Goal: Task Accomplishment & Management: Manage account settings

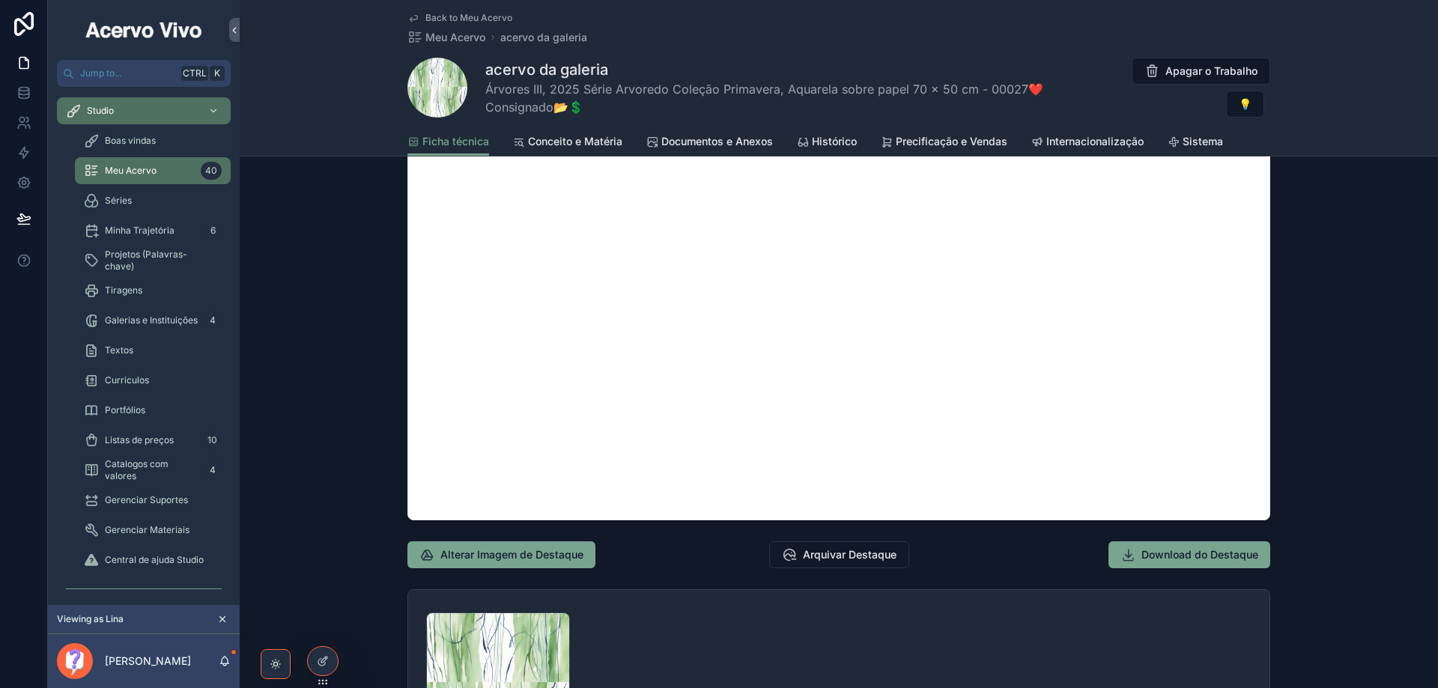
scroll to position [1423, 0]
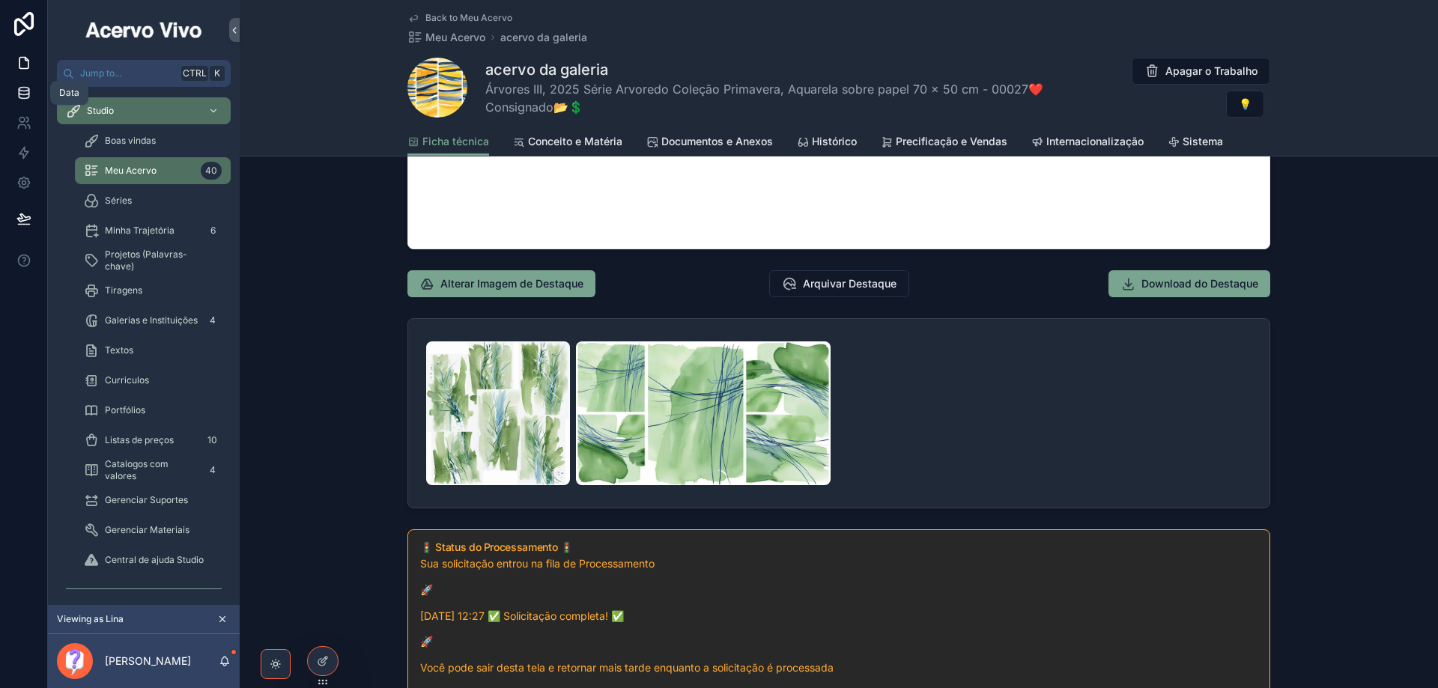
click at [28, 97] on icon at bounding box center [24, 96] width 10 height 6
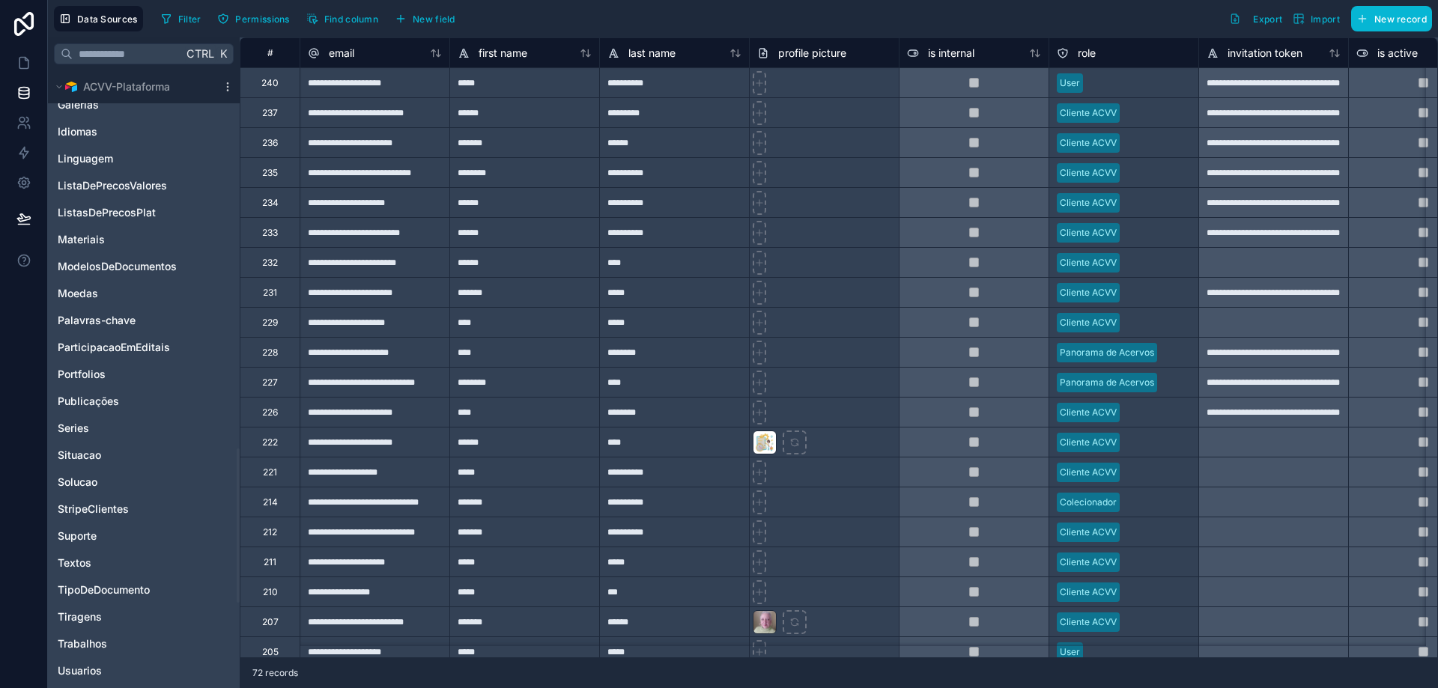
scroll to position [1798, 0]
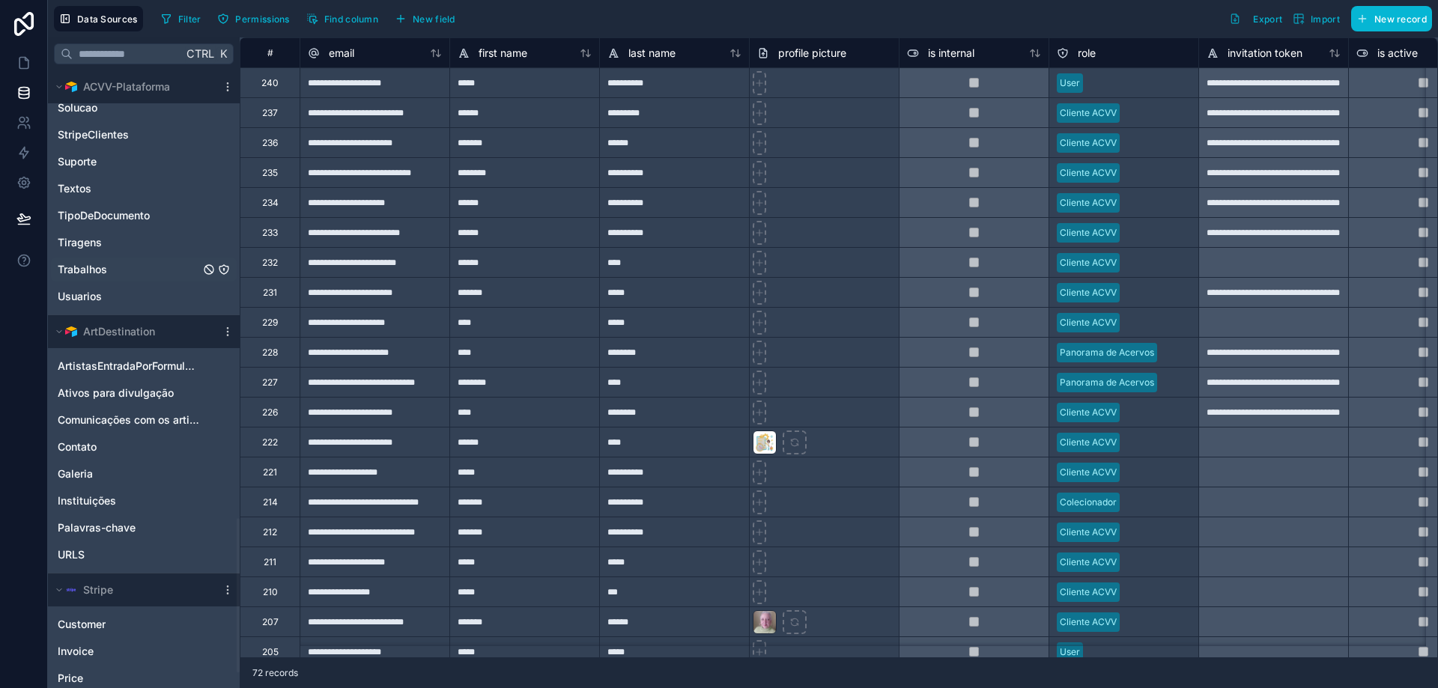
click at [222, 270] on icon "Trabalhos" at bounding box center [224, 270] width 12 height 12
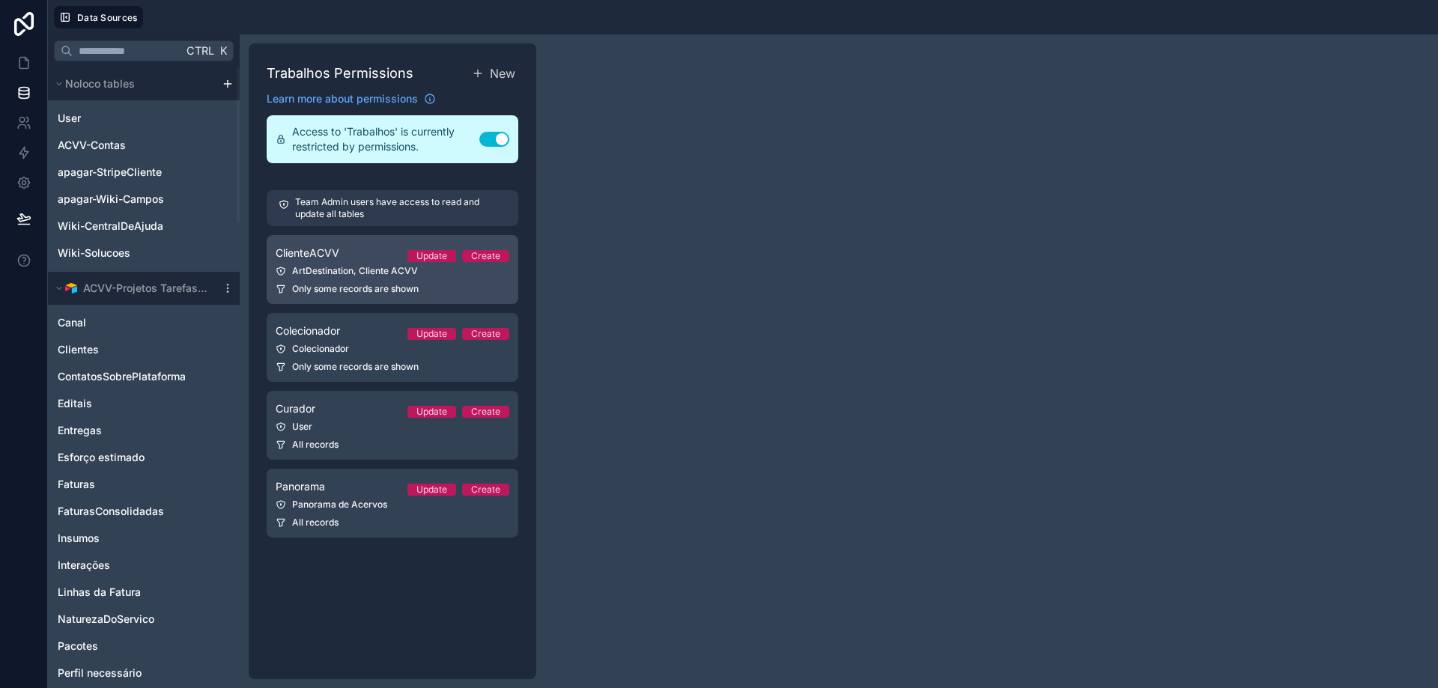
click at [326, 258] on span "ClienteACVV" at bounding box center [308, 253] width 64 height 15
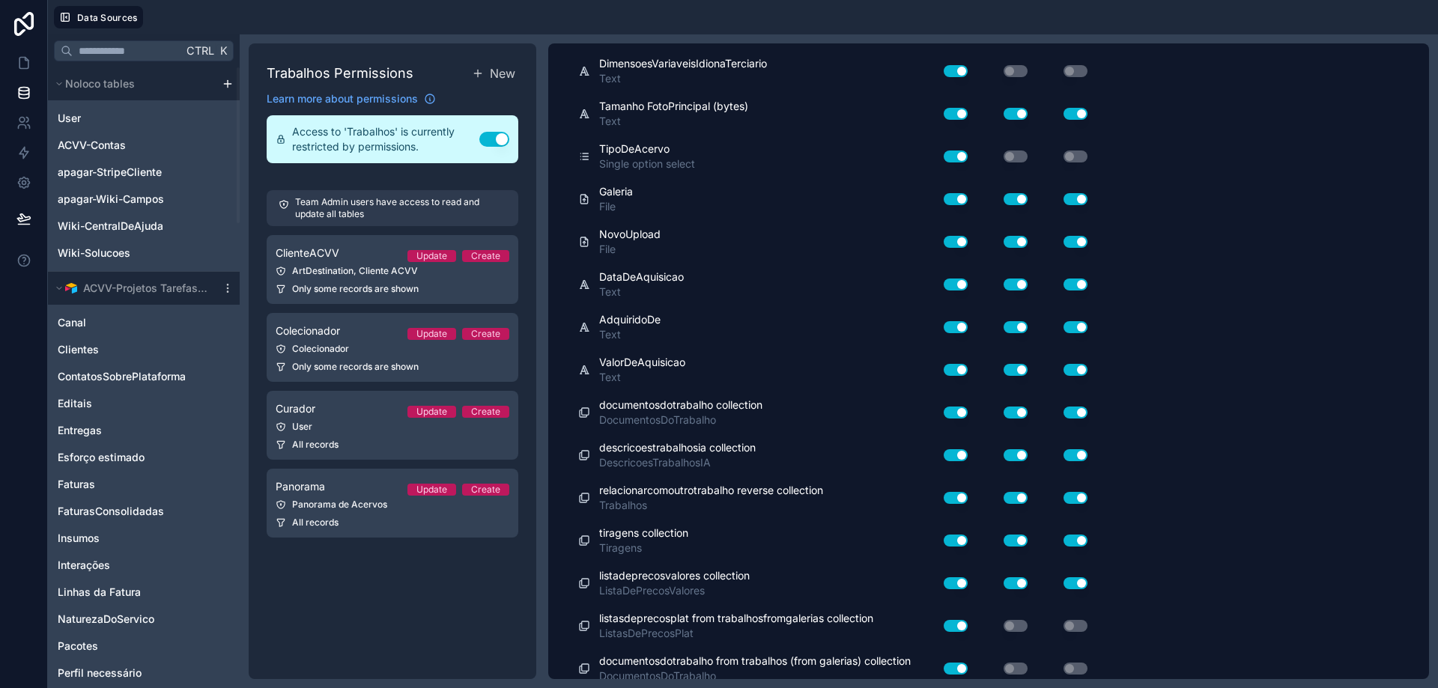
scroll to position [8717, 0]
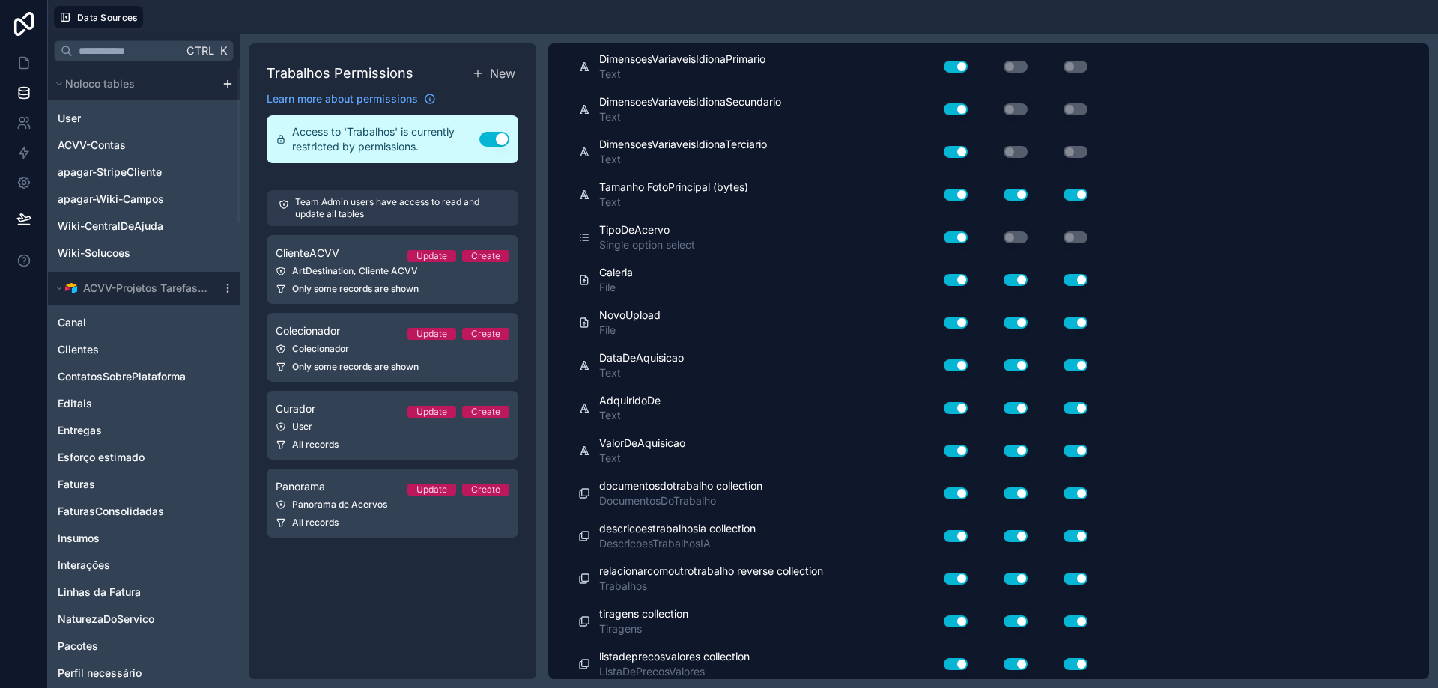
click at [1072, 279] on button "Use setting" at bounding box center [1076, 280] width 24 height 12
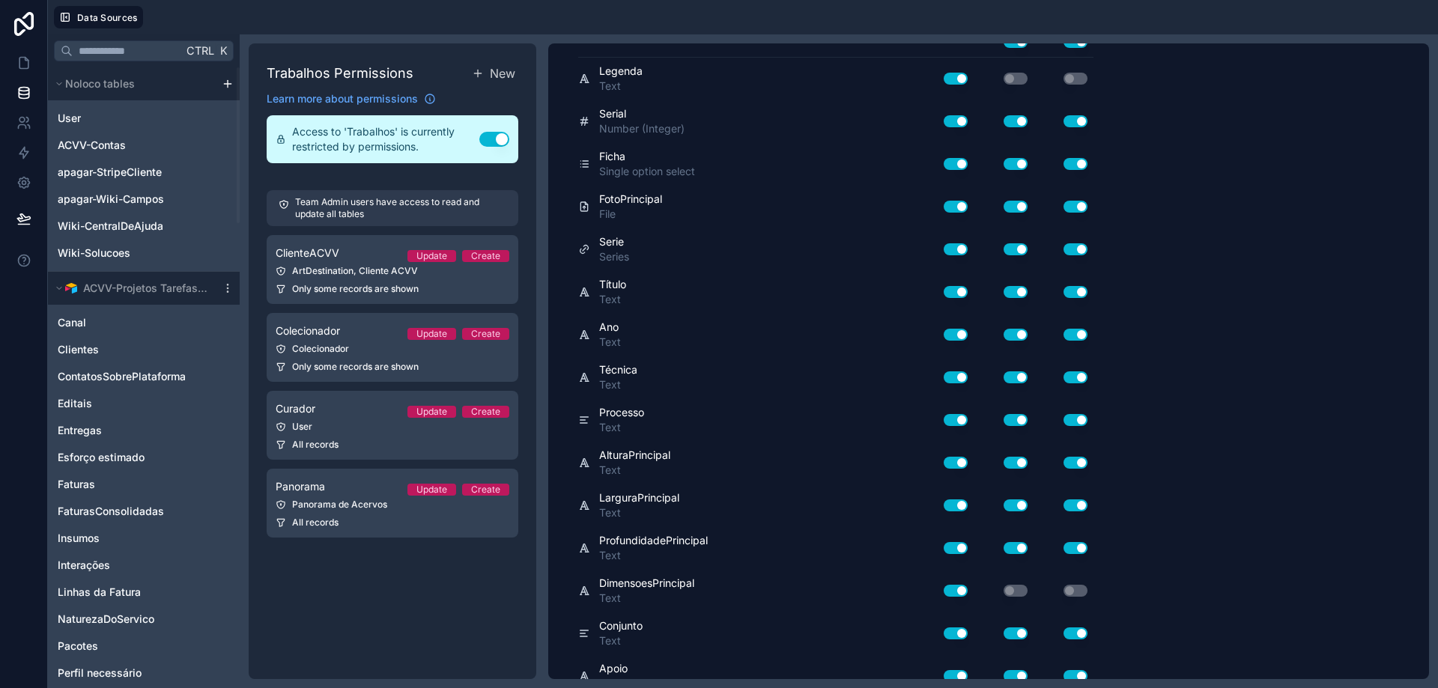
scroll to position [9, 0]
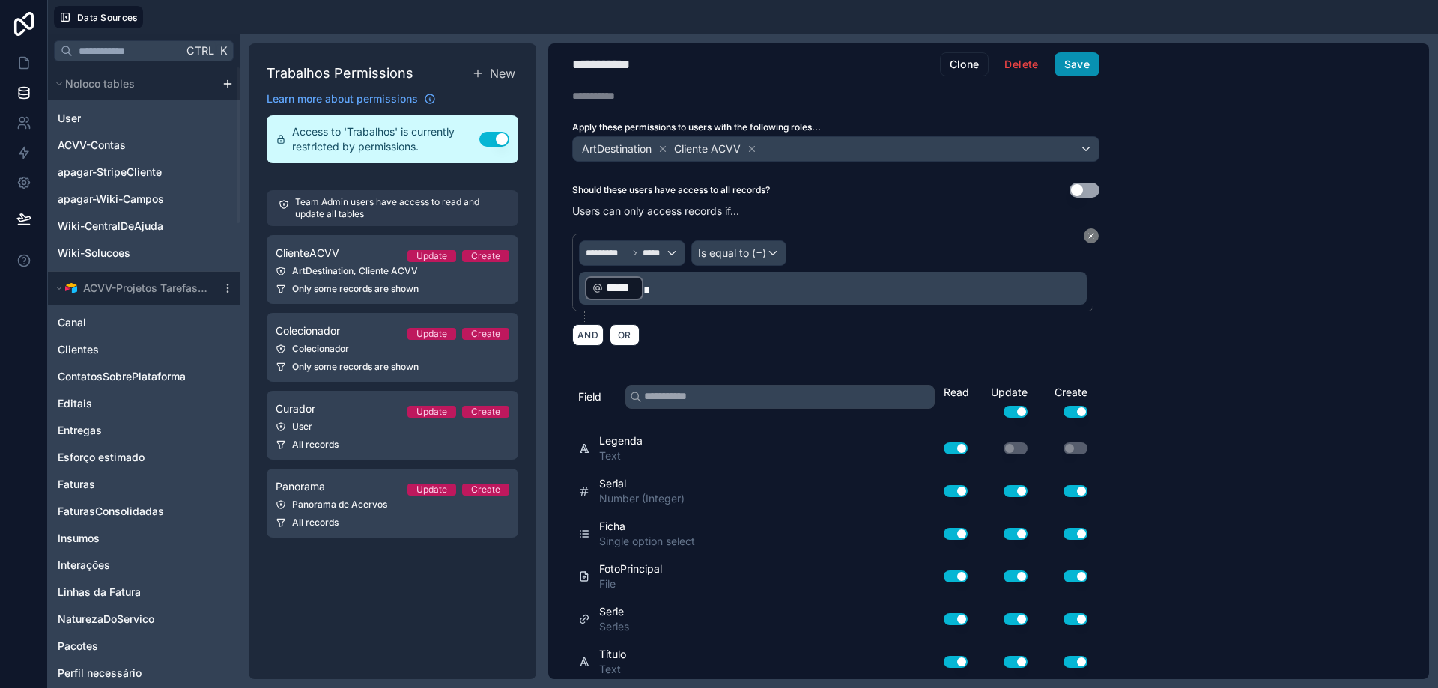
click at [1088, 62] on button "Save" at bounding box center [1077, 64] width 45 height 24
click at [23, 67] on icon at bounding box center [23, 62] width 15 height 15
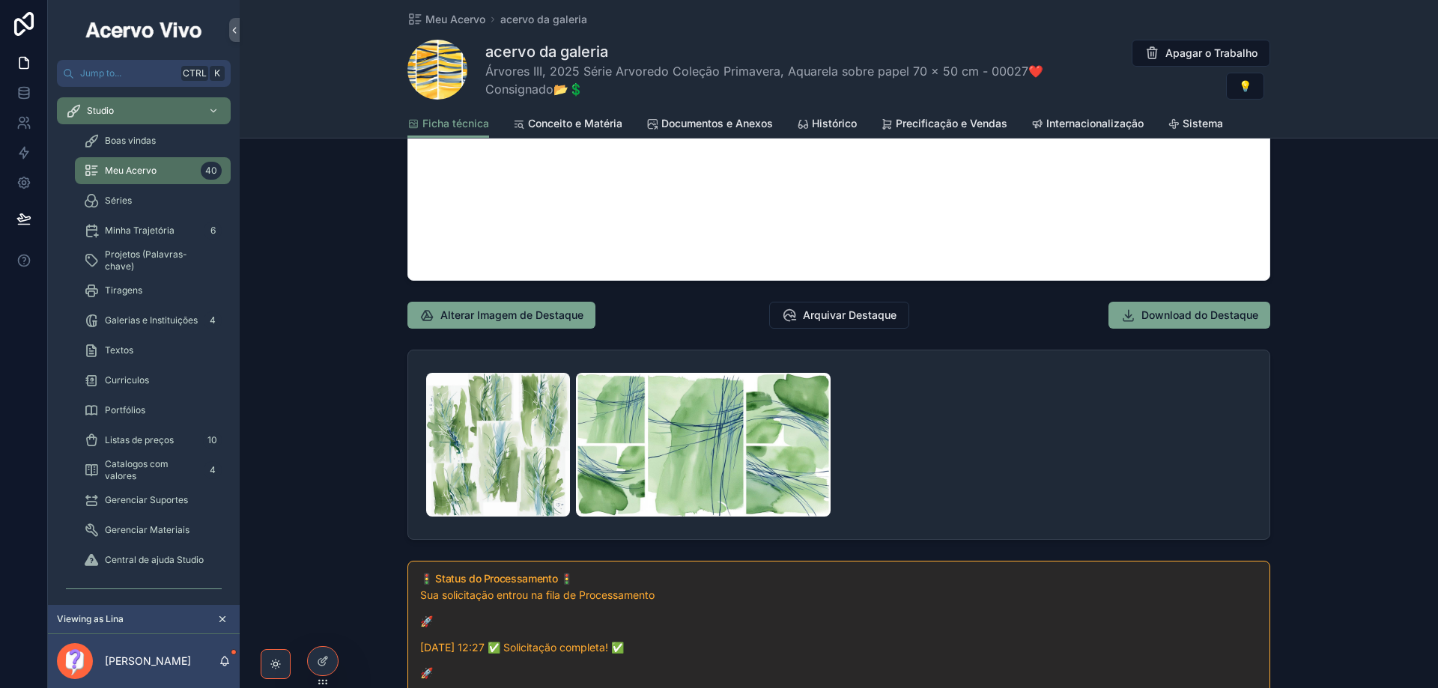
scroll to position [1498, 0]
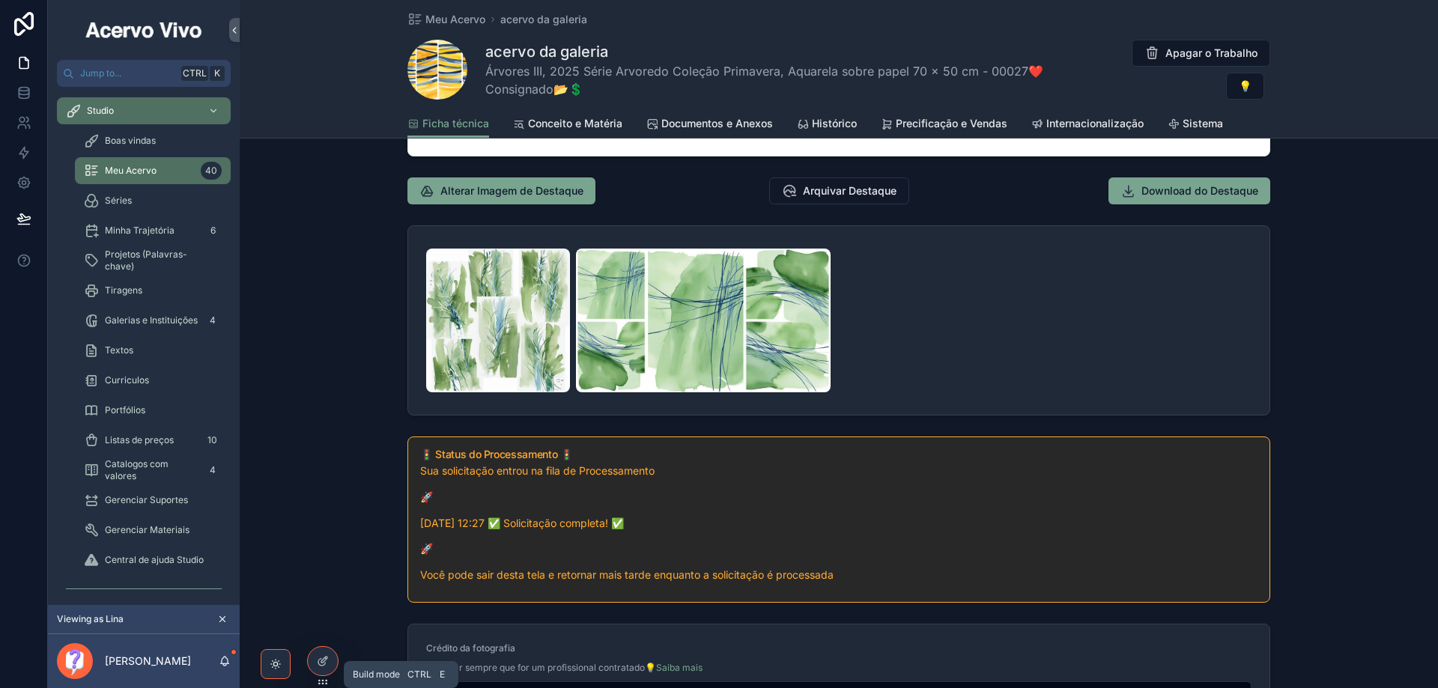
drag, startPoint x: 322, startPoint y: 665, endPoint x: 452, endPoint y: 619, distance: 137.4
click at [322, 664] on icon at bounding box center [323, 661] width 12 height 12
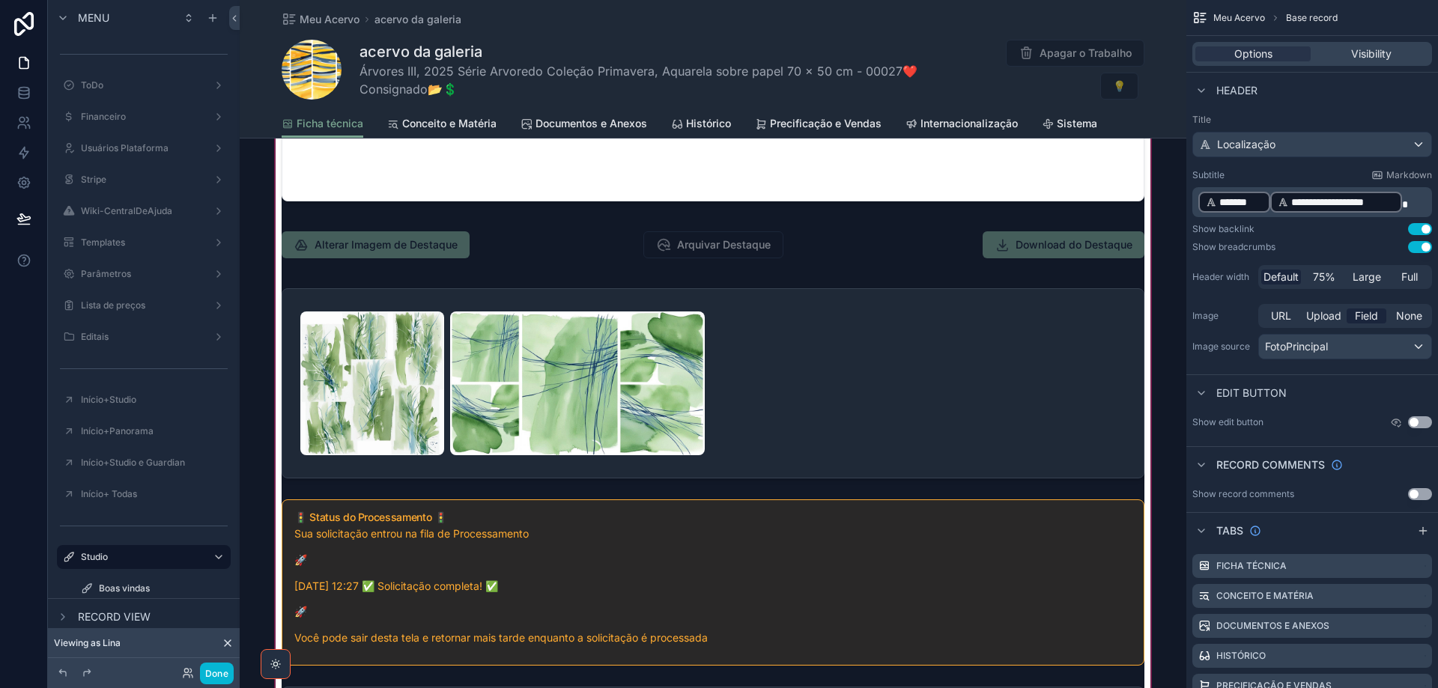
click at [974, 390] on div "scrollable content" at bounding box center [713, 151] width 947 height 1309
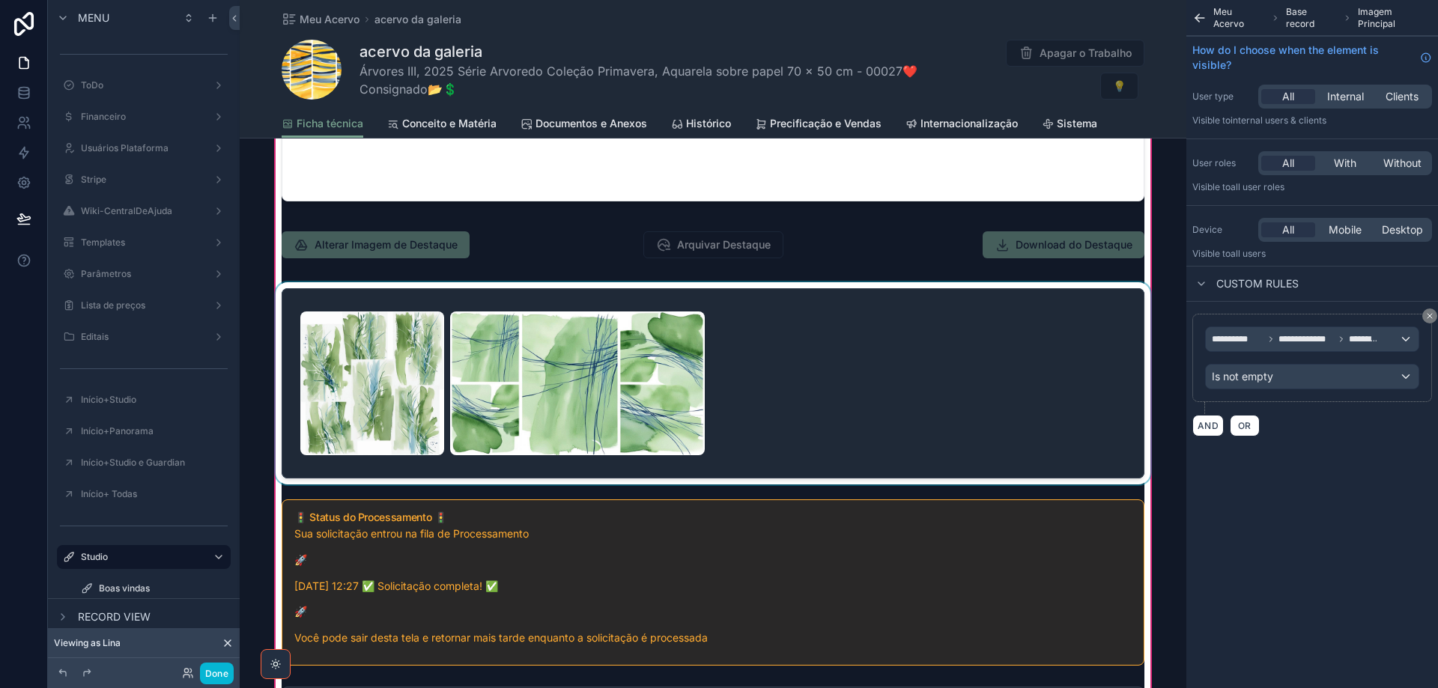
click at [1021, 342] on div "scrollable content" at bounding box center [713, 383] width 881 height 202
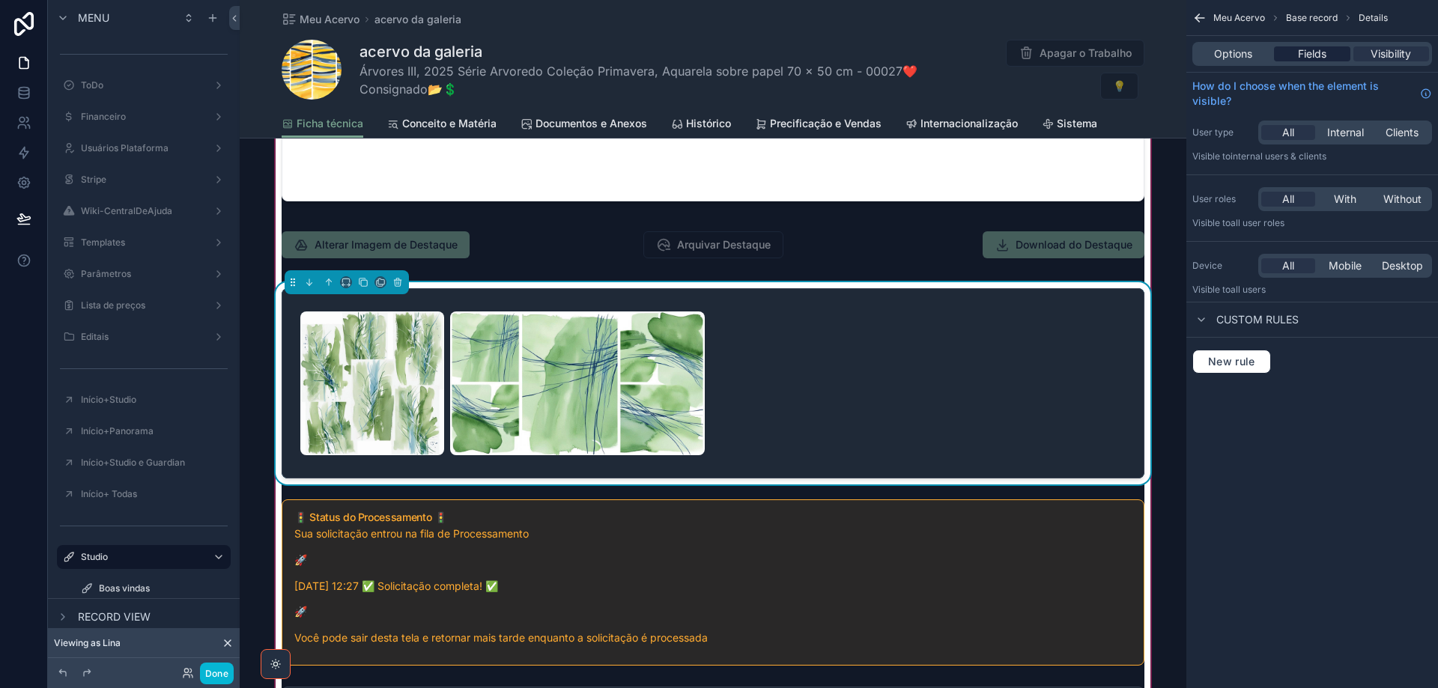
click at [1300, 52] on span "Fields" at bounding box center [1312, 53] width 28 height 15
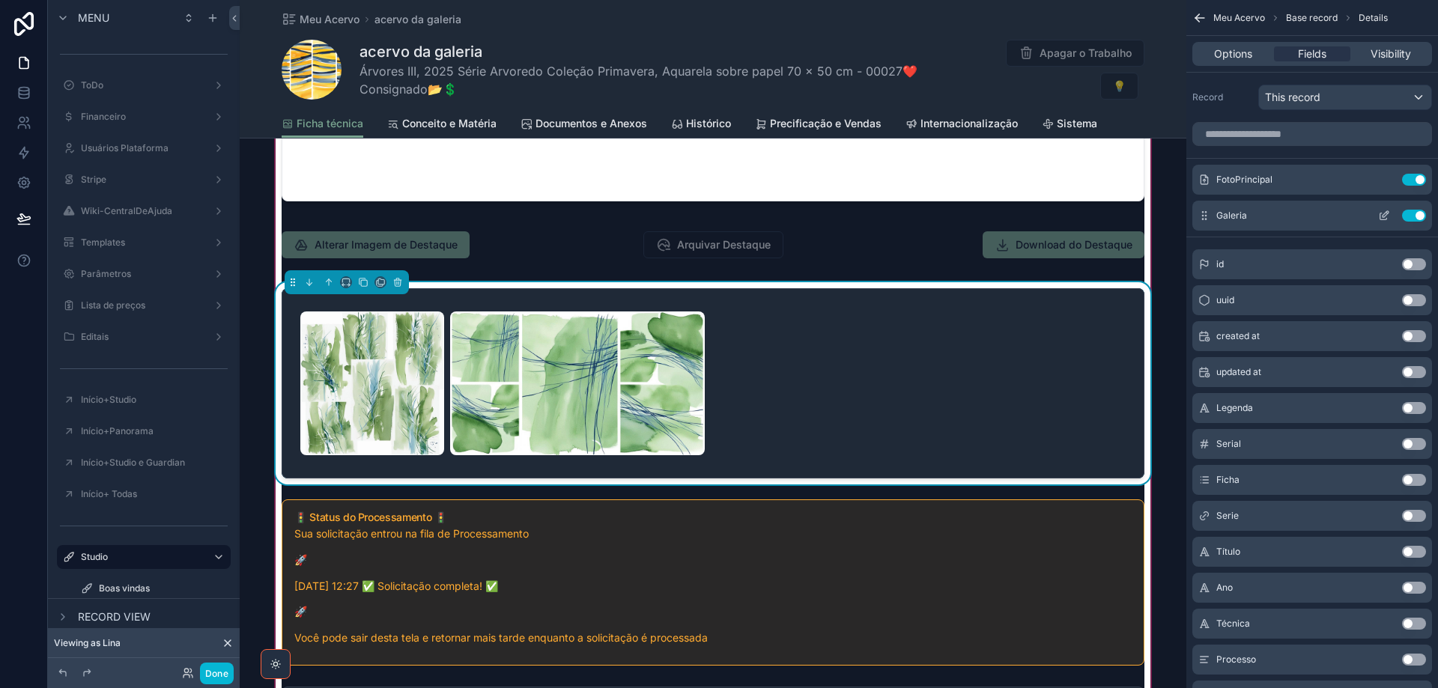
click at [1383, 212] on icon "scrollable content" at bounding box center [1384, 216] width 12 height 12
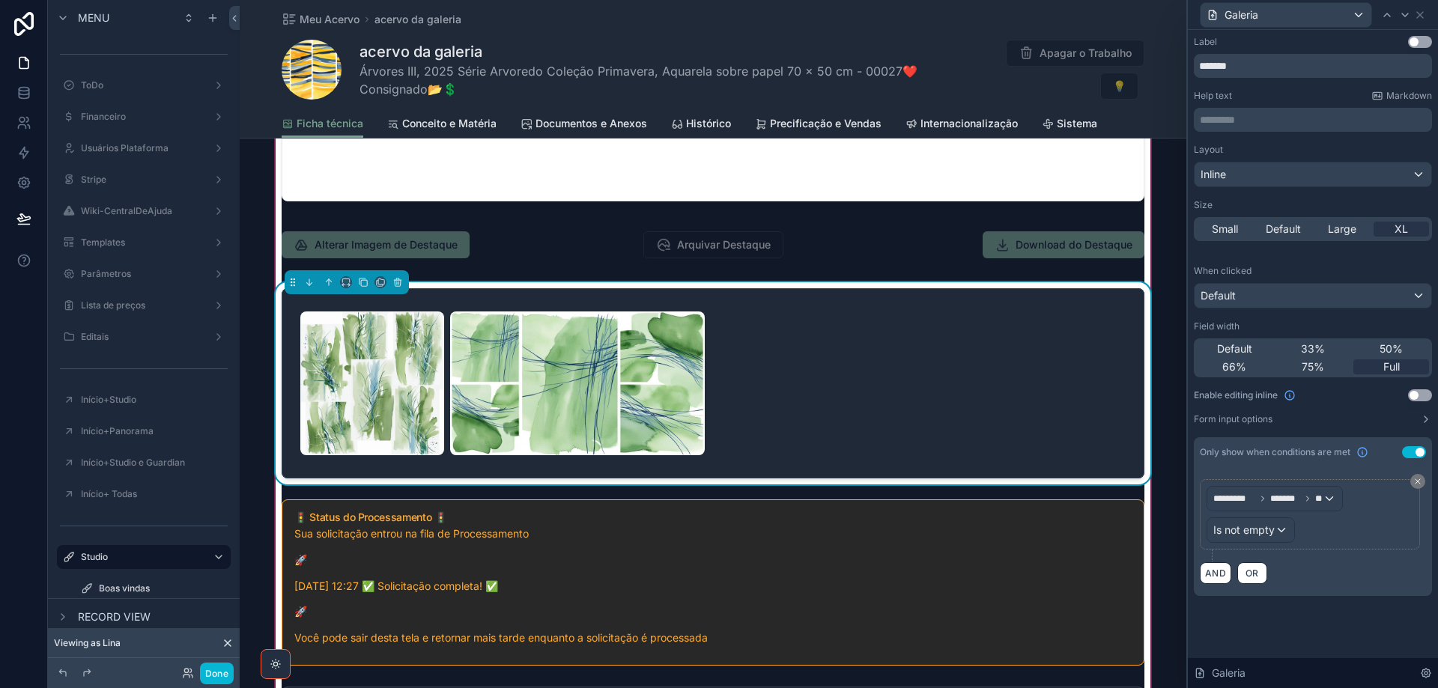
click at [1423, 393] on button "Use setting" at bounding box center [1420, 396] width 24 height 12
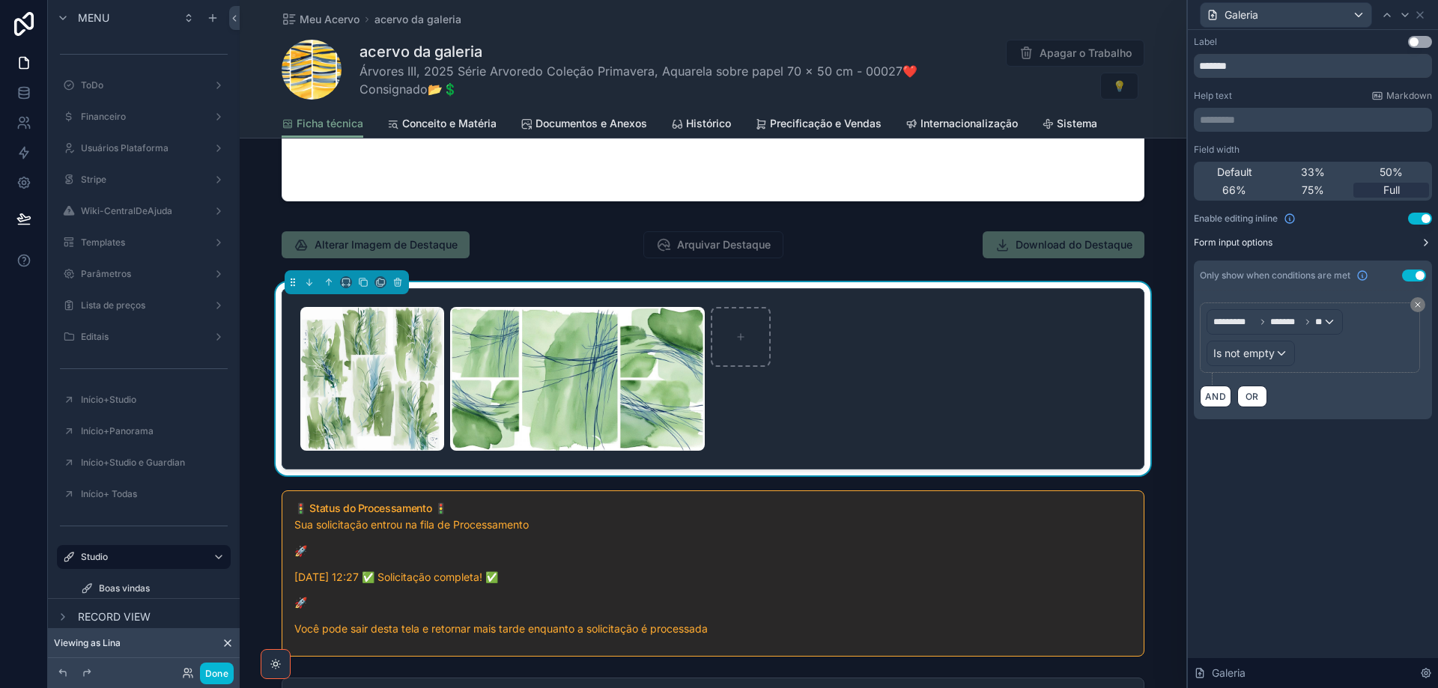
click at [1424, 241] on icon at bounding box center [1426, 243] width 12 height 12
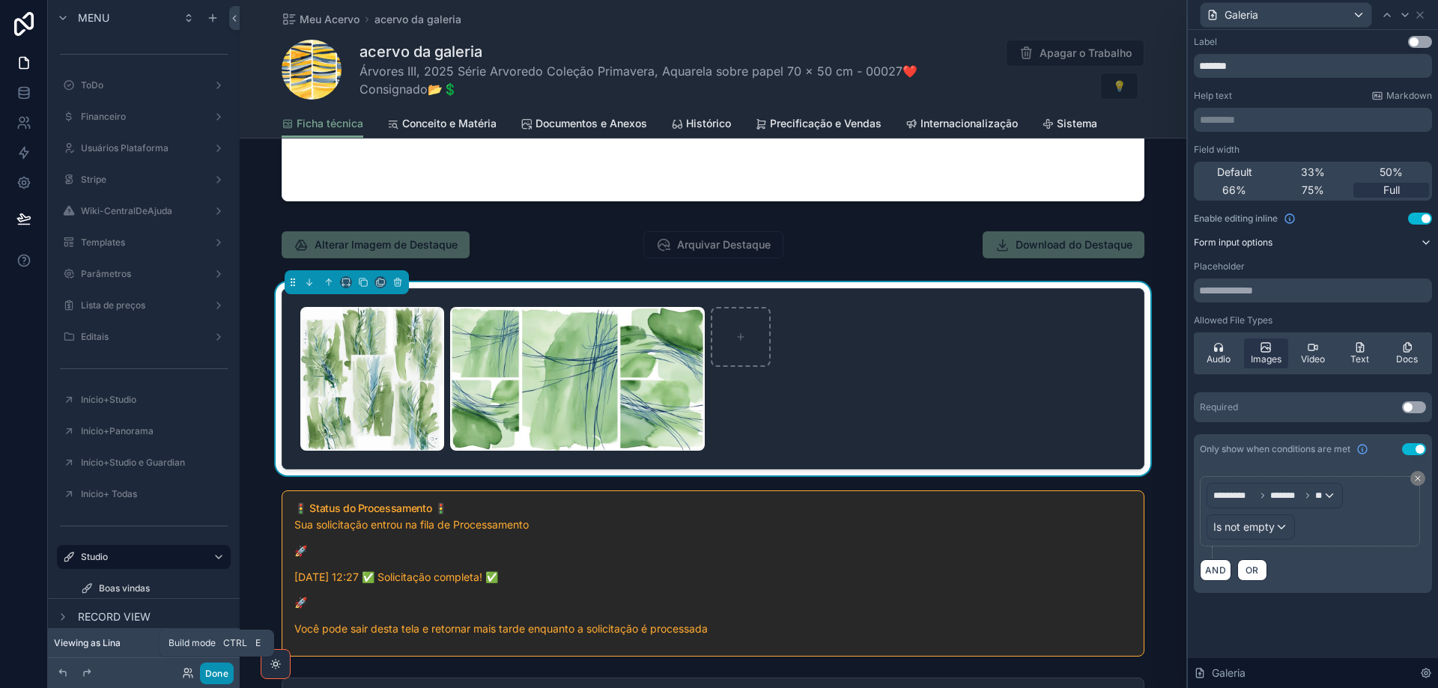
click at [220, 674] on button "Done" at bounding box center [217, 674] width 34 height 22
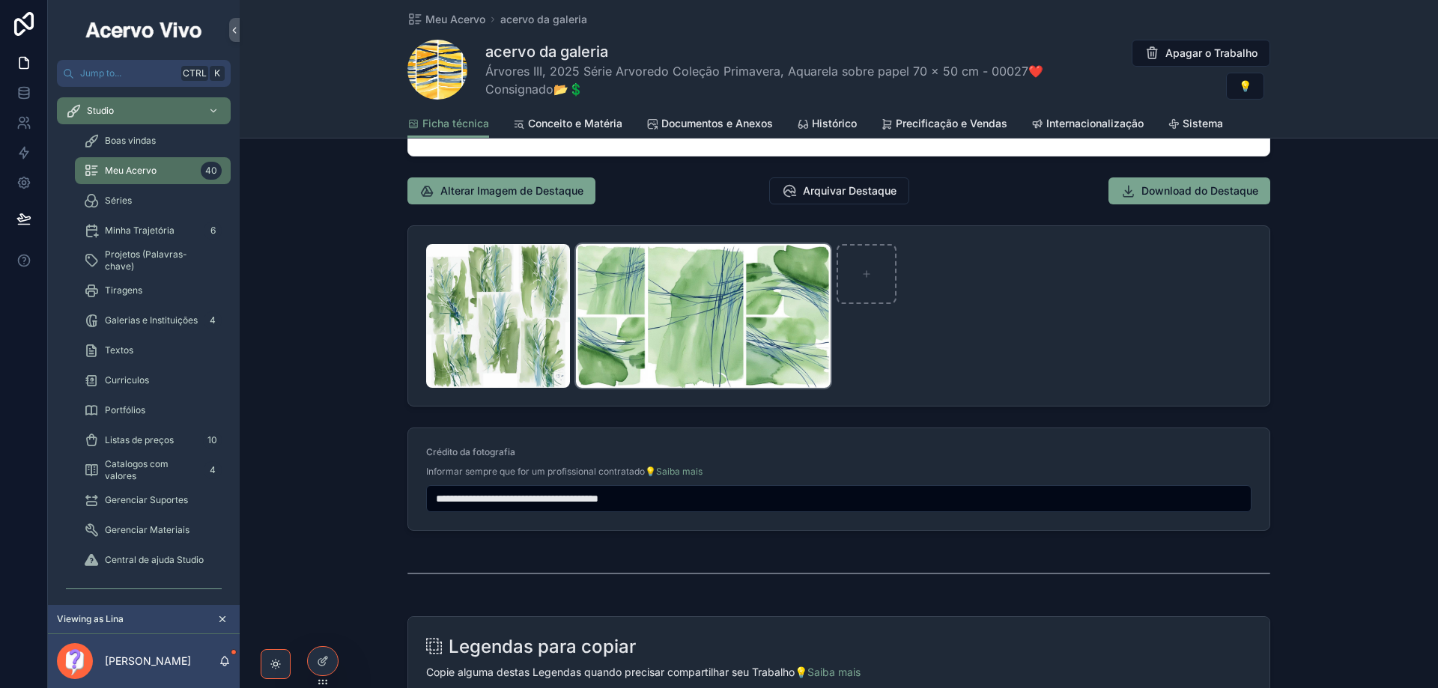
click at [730, 291] on img "scrollable content" at bounding box center [703, 316] width 255 height 144
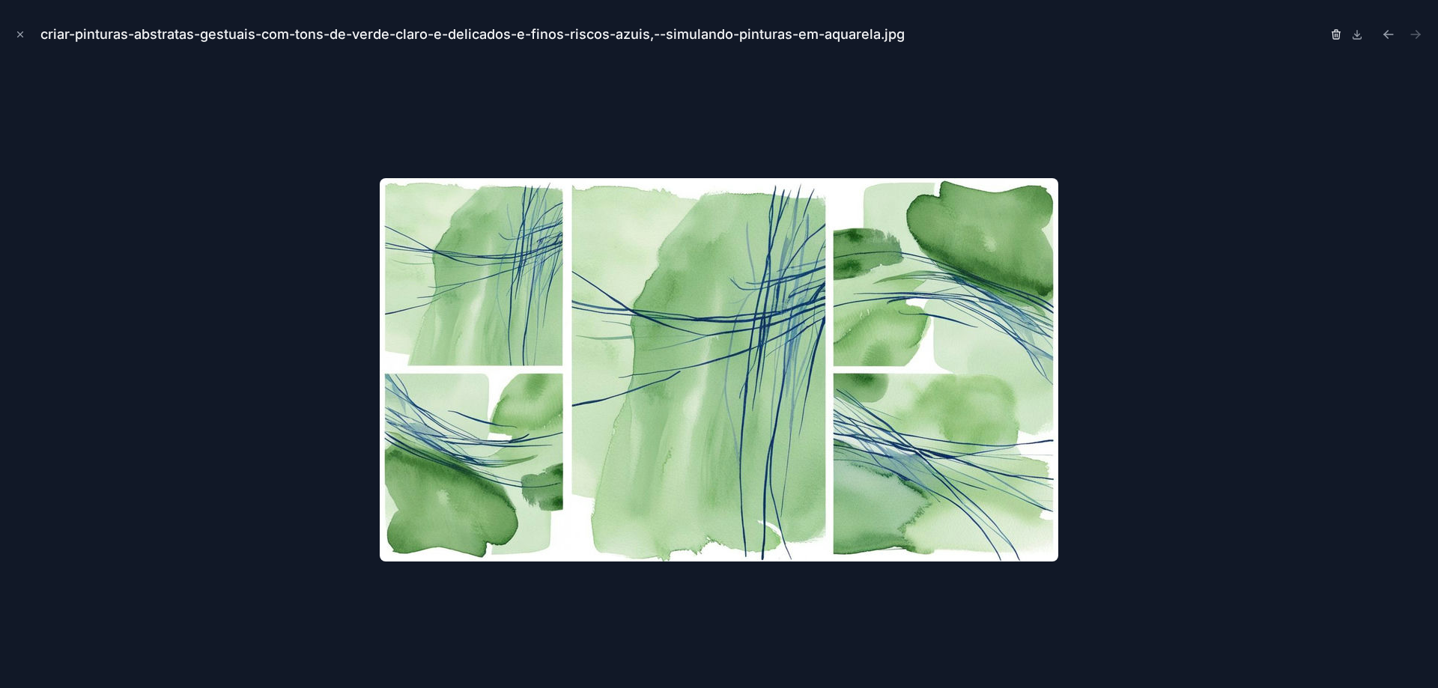
click at [1337, 33] on icon "button" at bounding box center [1336, 34] width 12 height 12
click at [1319, 34] on icon "button" at bounding box center [1321, 34] width 12 height 12
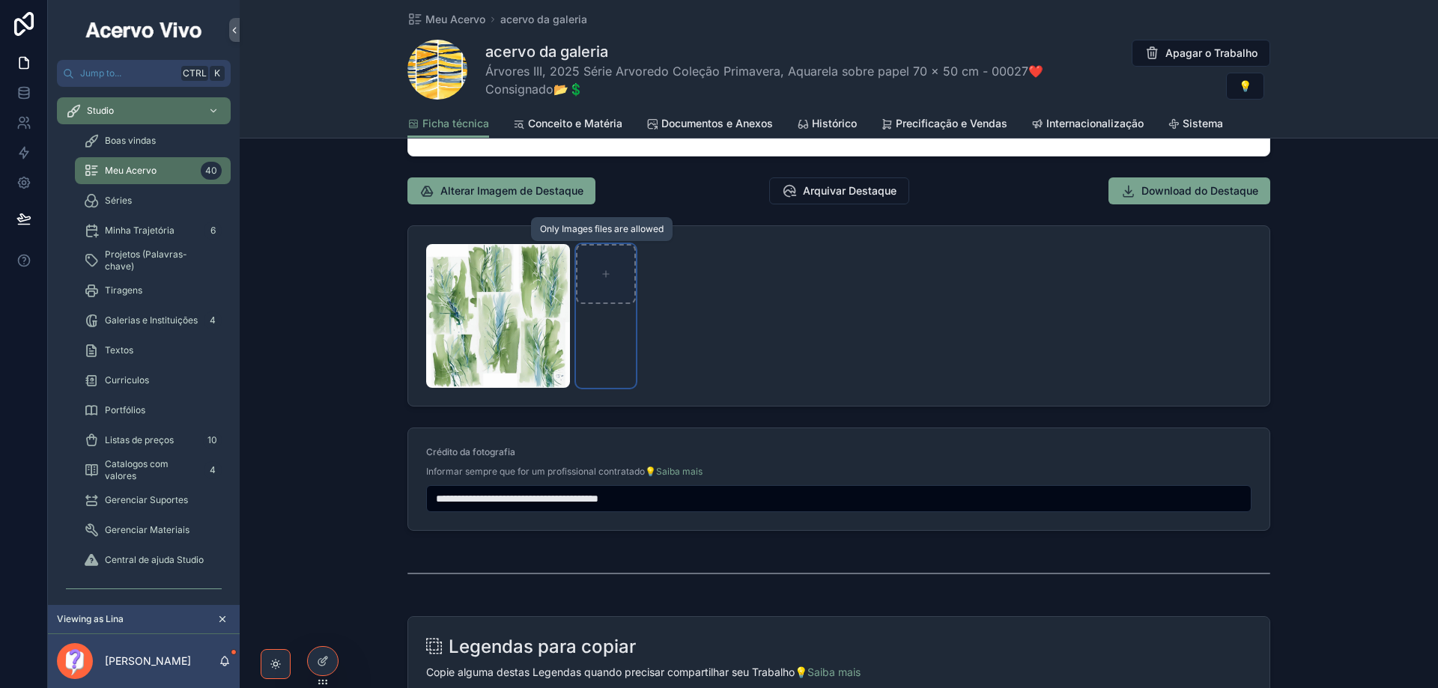
click at [601, 273] on icon "scrollable content" at bounding box center [606, 274] width 10 height 10
type input "**********"
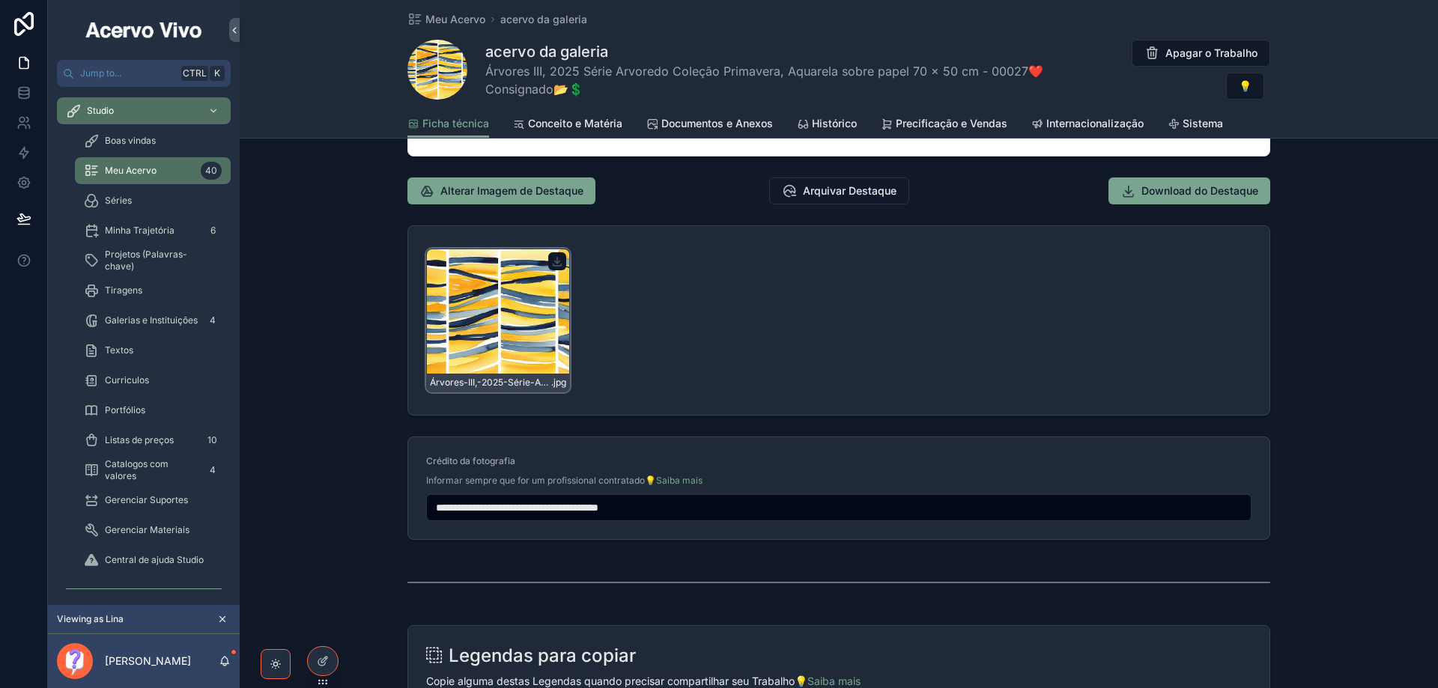
click at [544, 321] on div "Árvores-III,-2025-Série-Arvoredo-Coleção-Primavera,-Aquarela-sobre-papel-70-x-5…" at bounding box center [498, 321] width 144 height 144
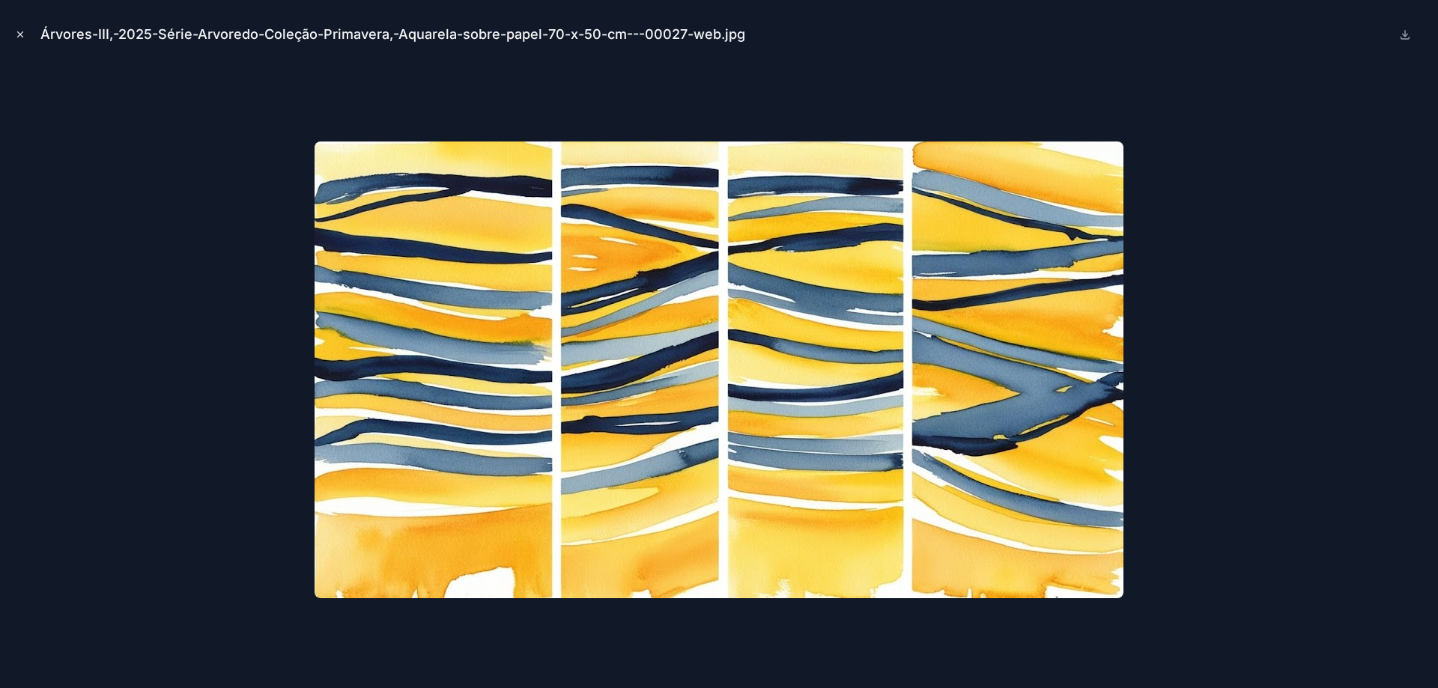
click at [19, 34] on icon "Close modal" at bounding box center [20, 34] width 10 height 10
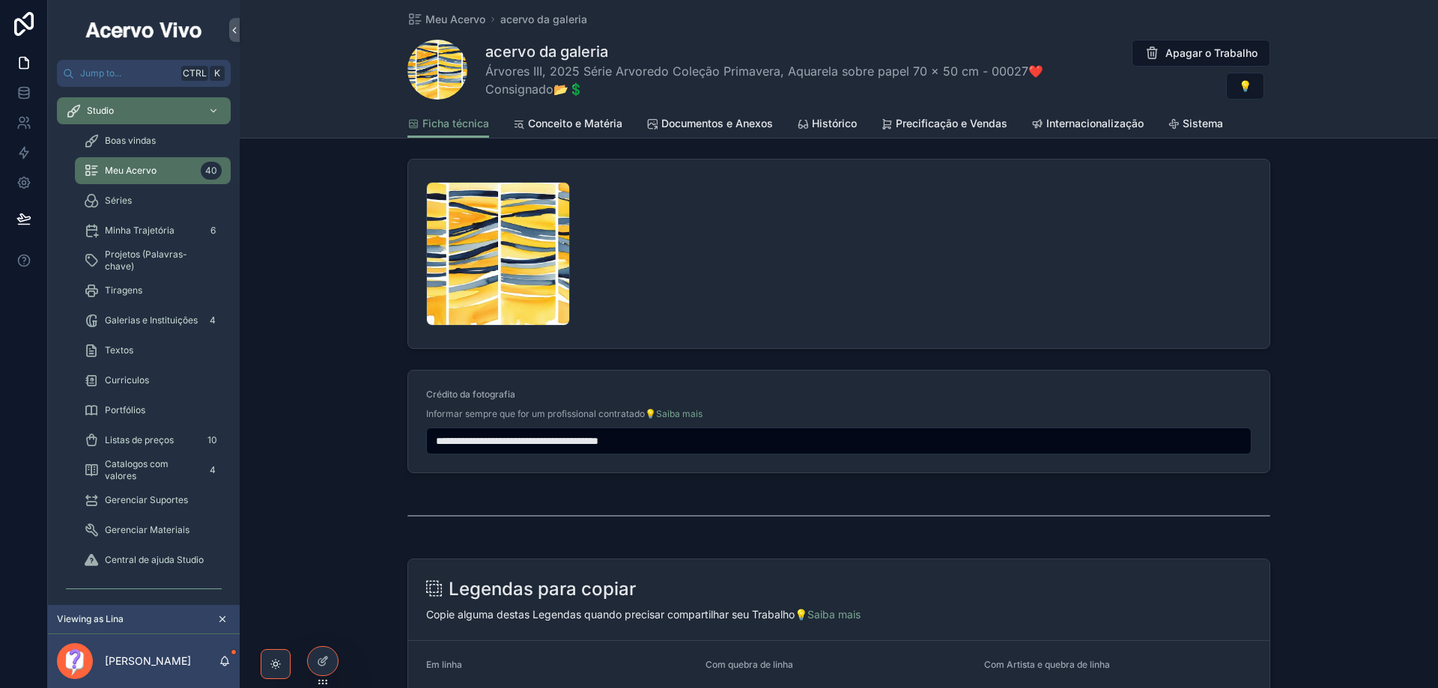
scroll to position [1573, 0]
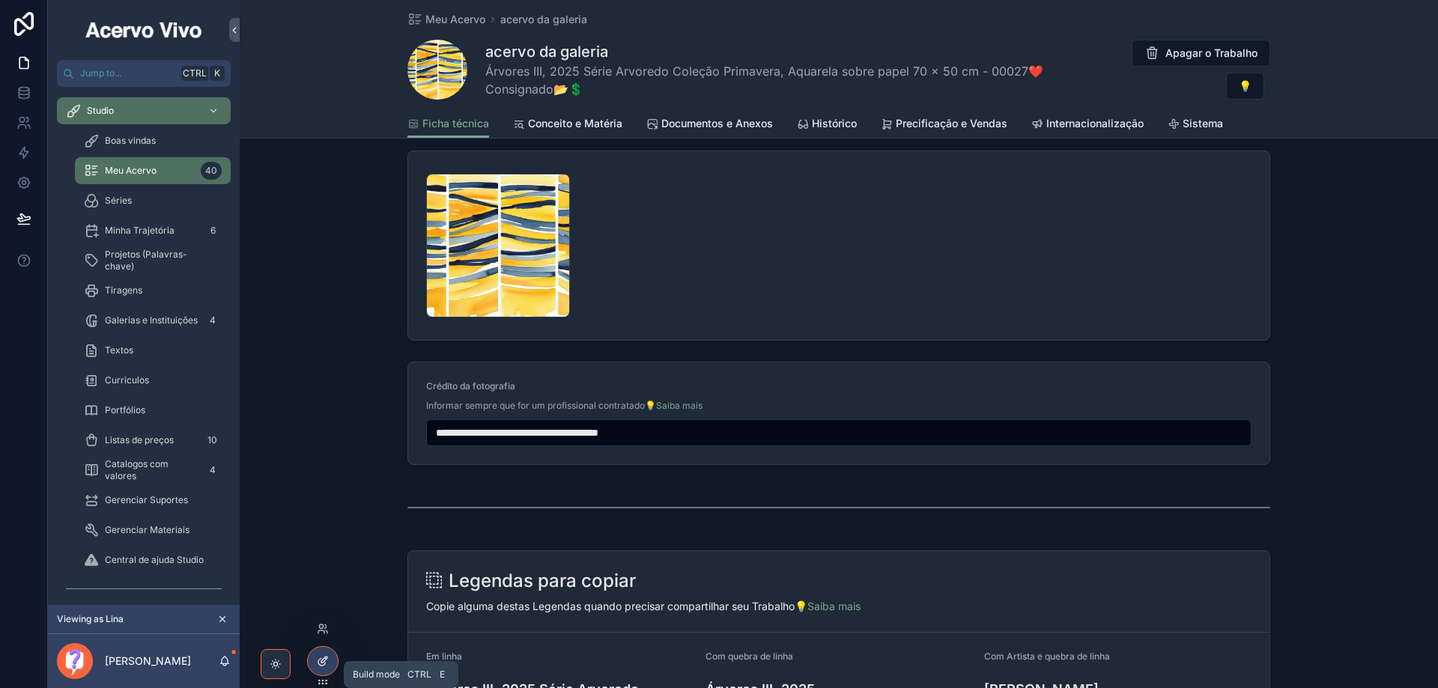
click at [319, 663] on icon at bounding box center [323, 661] width 12 height 12
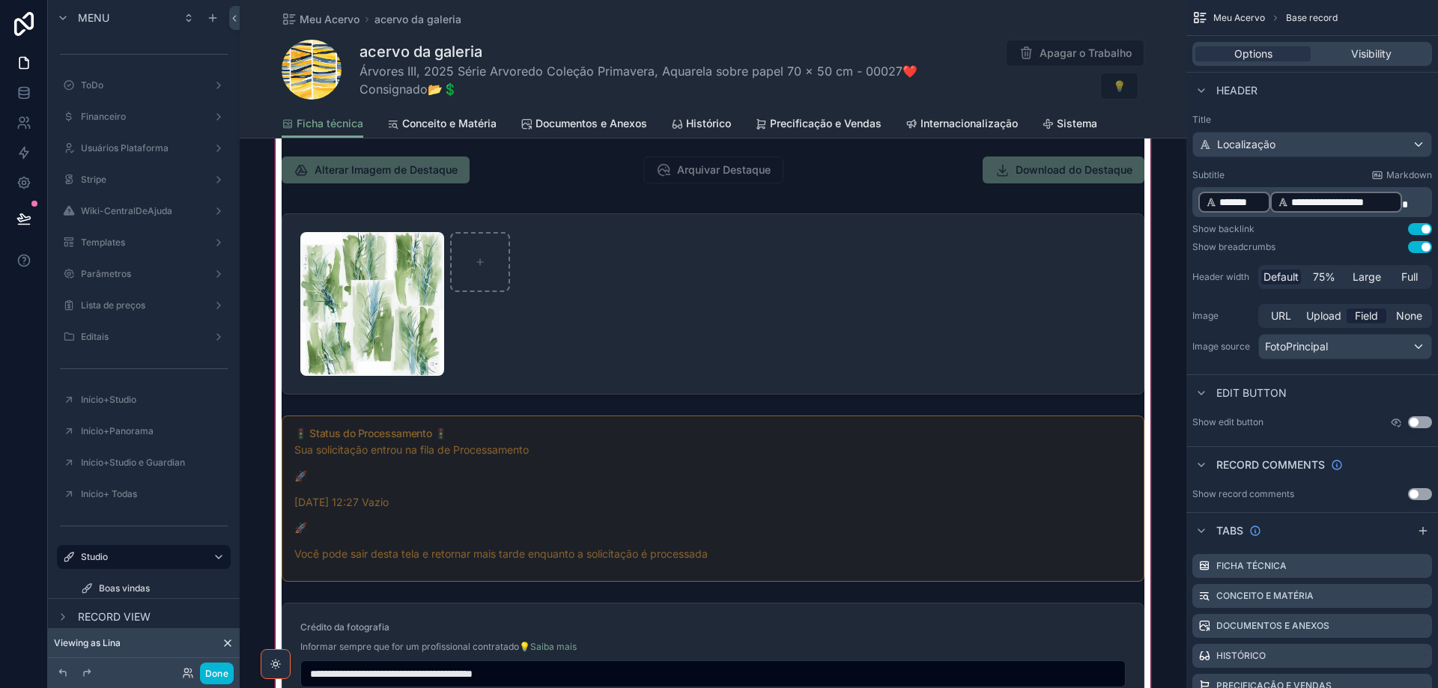
click at [824, 327] on div "scrollable content" at bounding box center [713, 72] width 947 height 1300
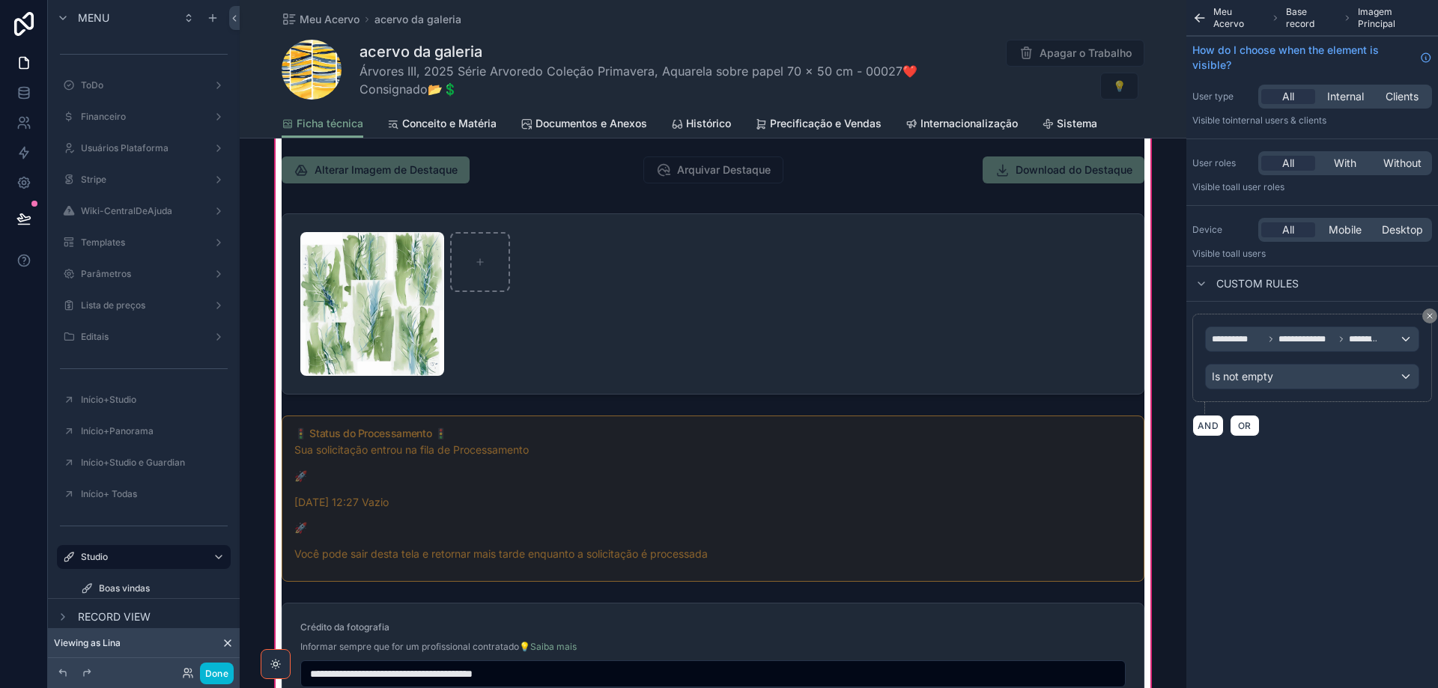
click at [824, 327] on div "scrollable content" at bounding box center [713, 303] width 881 height 193
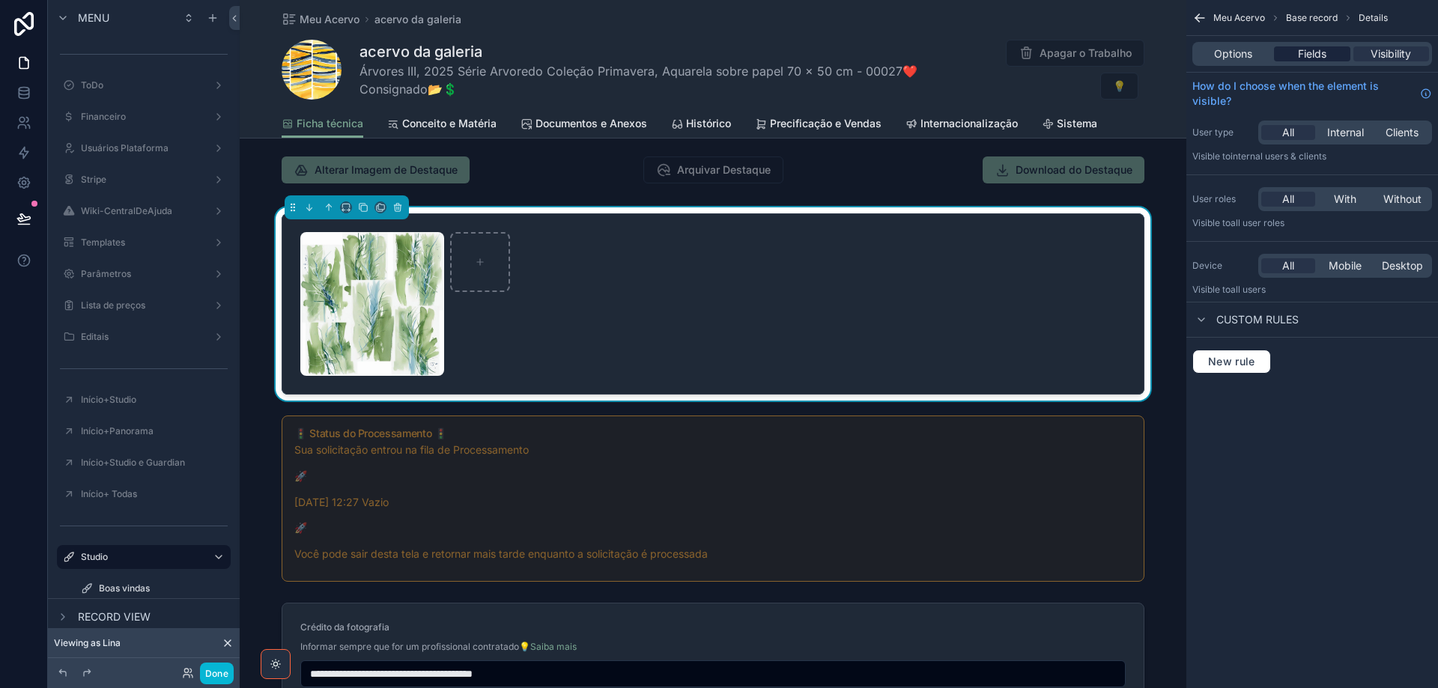
click at [1306, 50] on span "Fields" at bounding box center [1312, 53] width 28 height 15
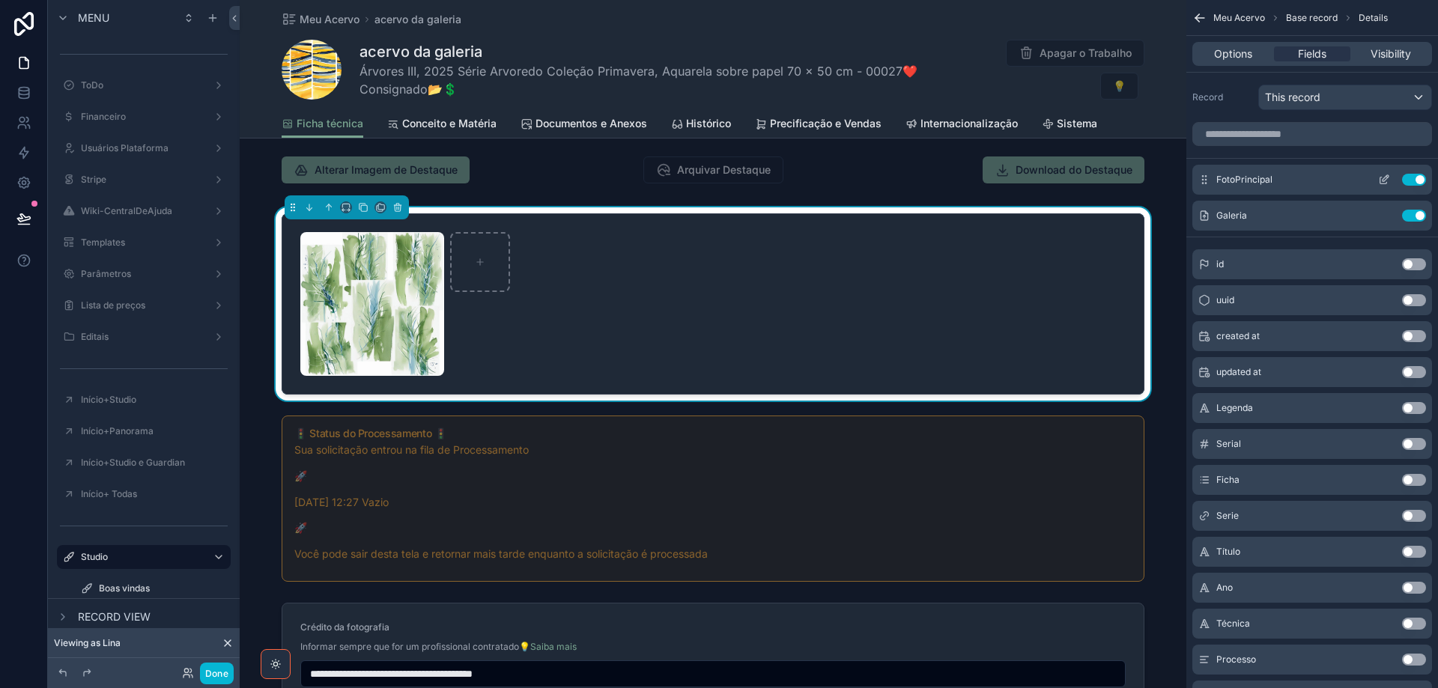
click at [1384, 182] on icon "scrollable content" at bounding box center [1384, 180] width 12 height 12
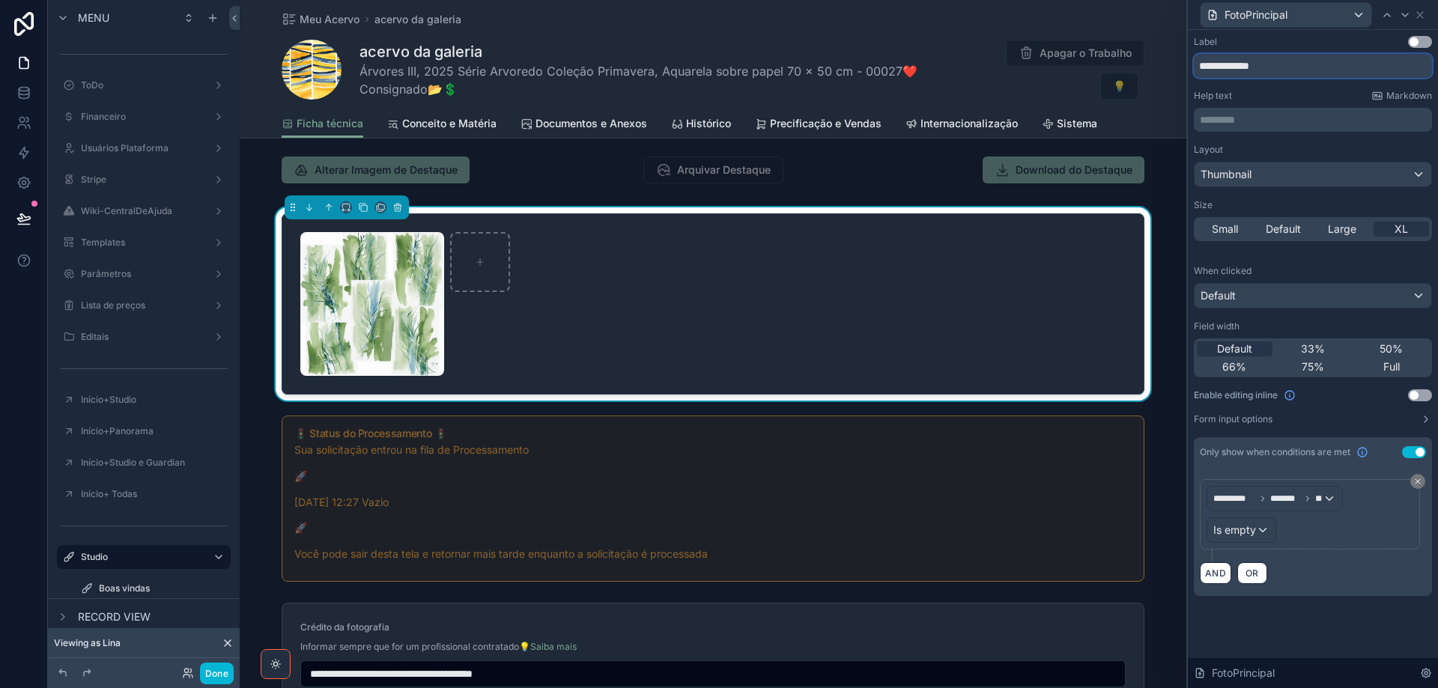
drag, startPoint x: 1273, startPoint y: 65, endPoint x: 1154, endPoint y: 76, distance: 119.6
click at [1154, 76] on div "**********" at bounding box center [719, 344] width 1438 height 688
type input "********"
click at [1407, 17] on icon at bounding box center [1405, 15] width 12 height 12
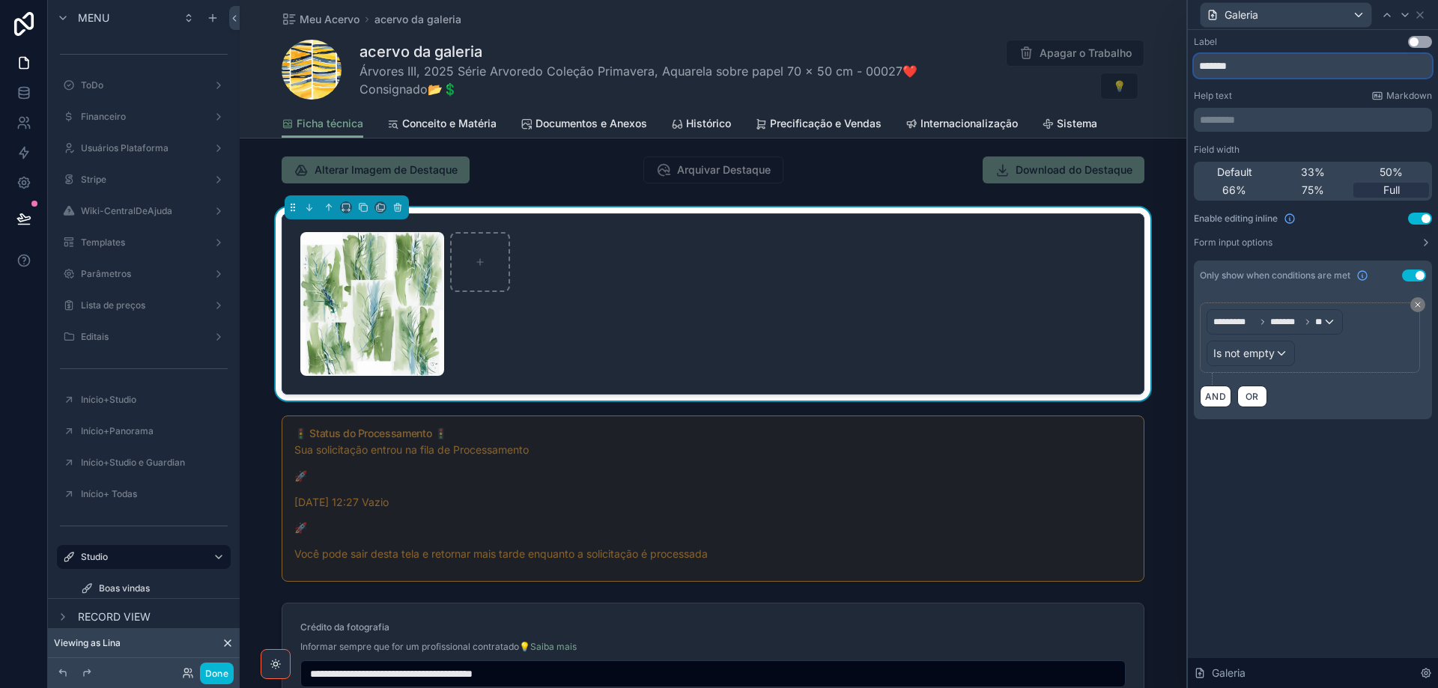
click at [1290, 72] on input "*******" at bounding box center [1313, 66] width 238 height 24
type input "**********"
click at [1430, 41] on button "Use setting" at bounding box center [1420, 42] width 24 height 12
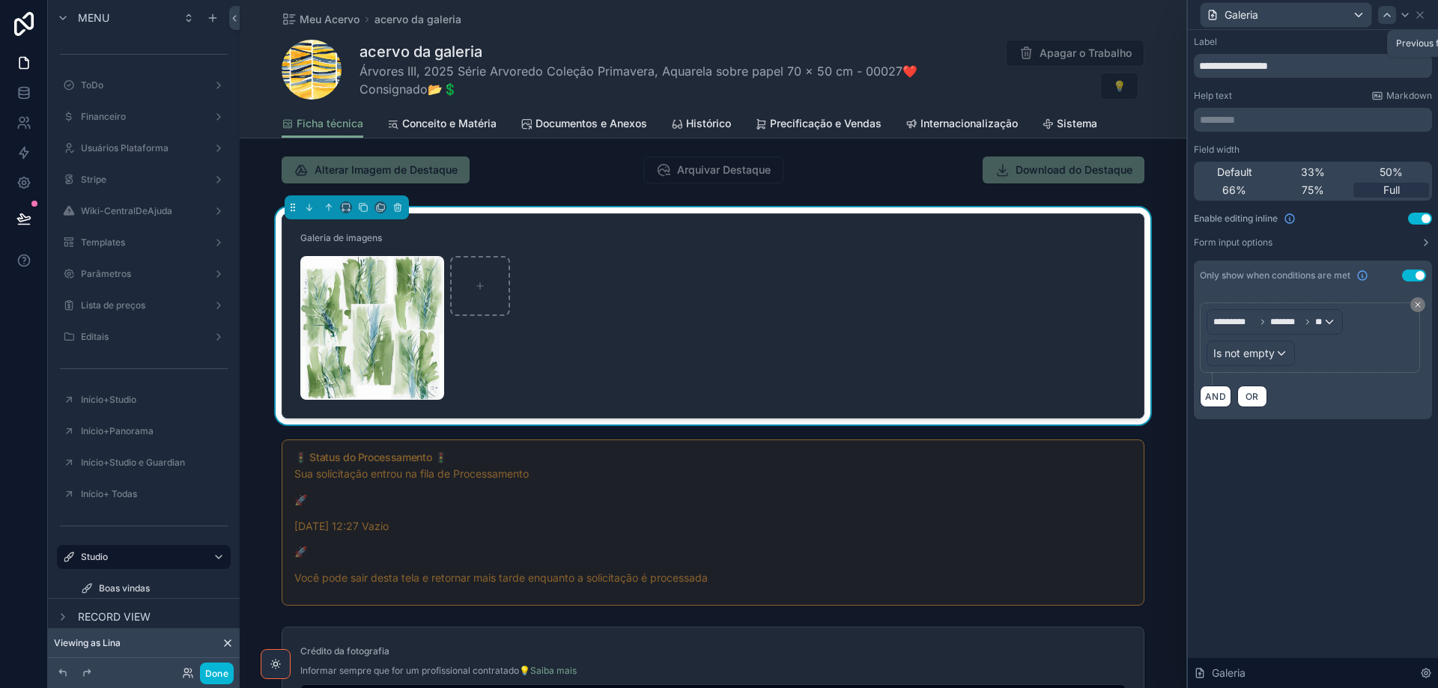
click at [1389, 13] on icon at bounding box center [1387, 15] width 12 height 12
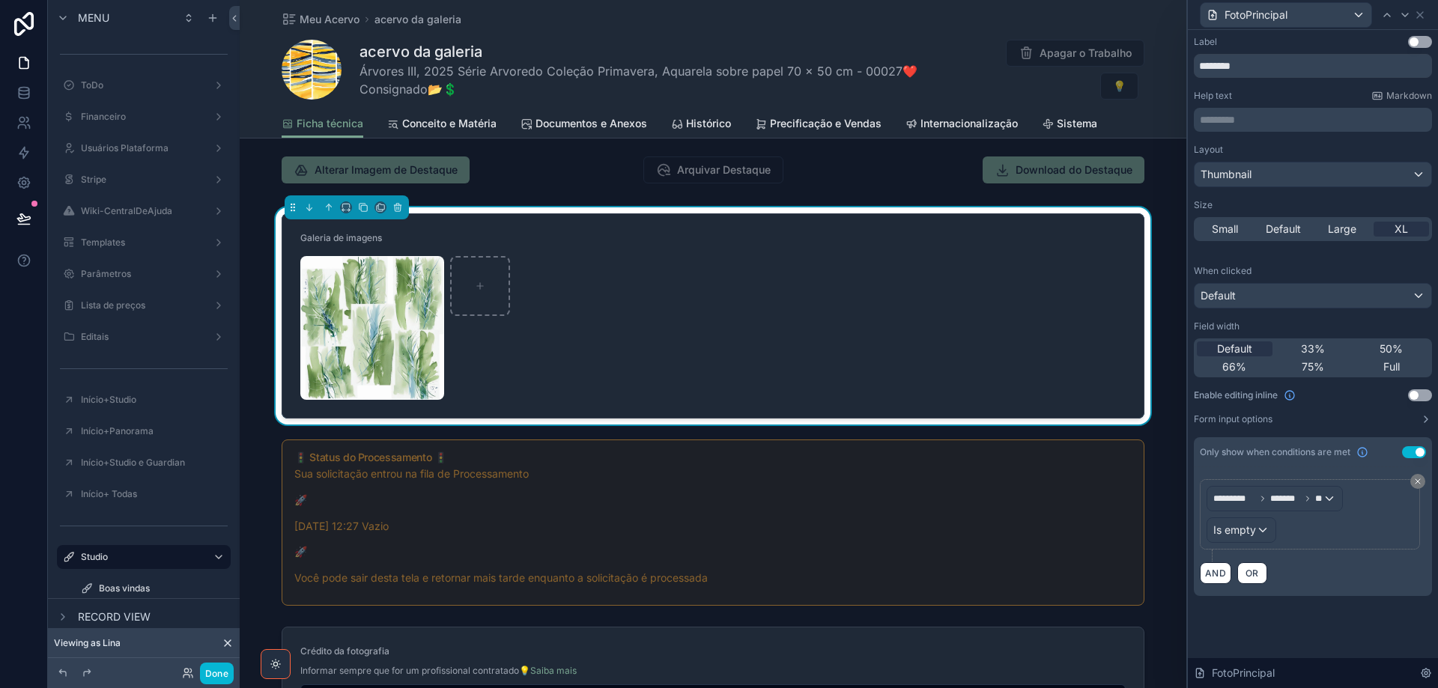
click at [1426, 41] on button "Use setting" at bounding box center [1420, 42] width 24 height 12
click at [1385, 15] on icon at bounding box center [1387, 15] width 12 height 12
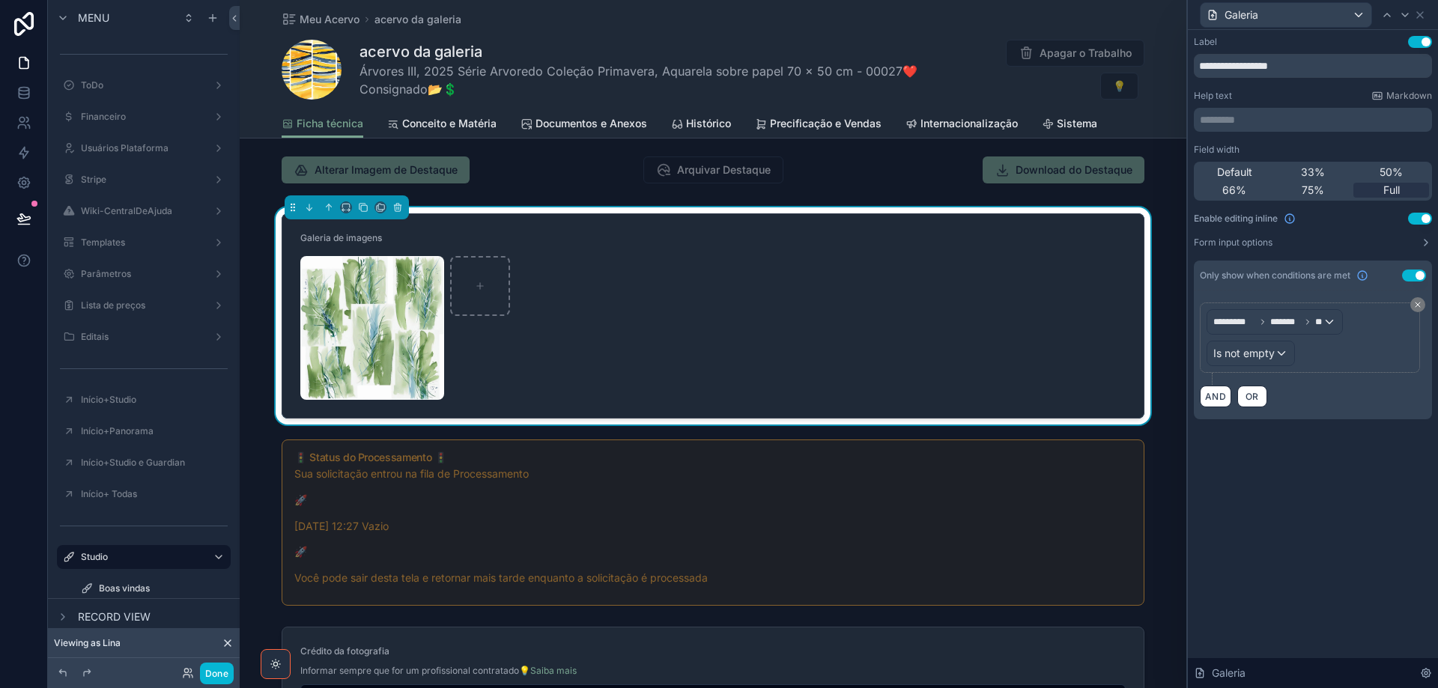
click at [1295, 118] on p "********* ﻿" at bounding box center [1314, 119] width 229 height 15
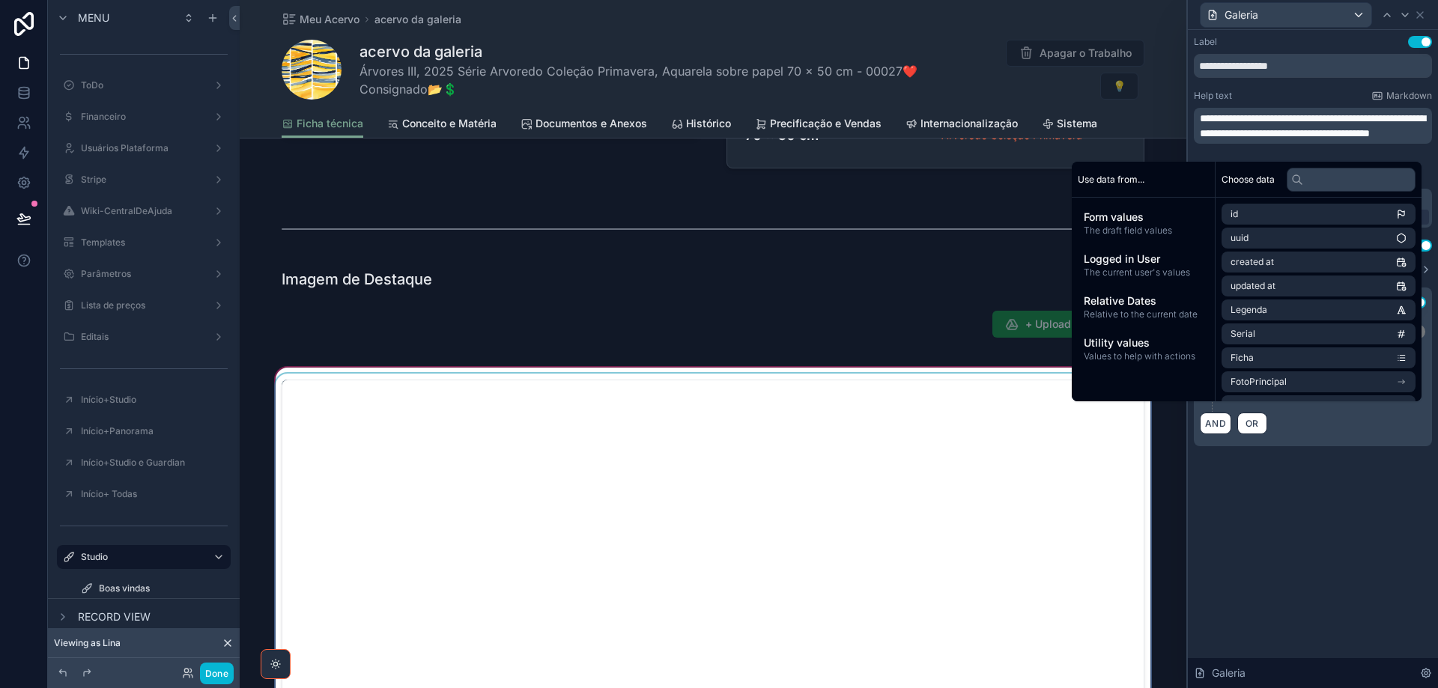
scroll to position [524, 0]
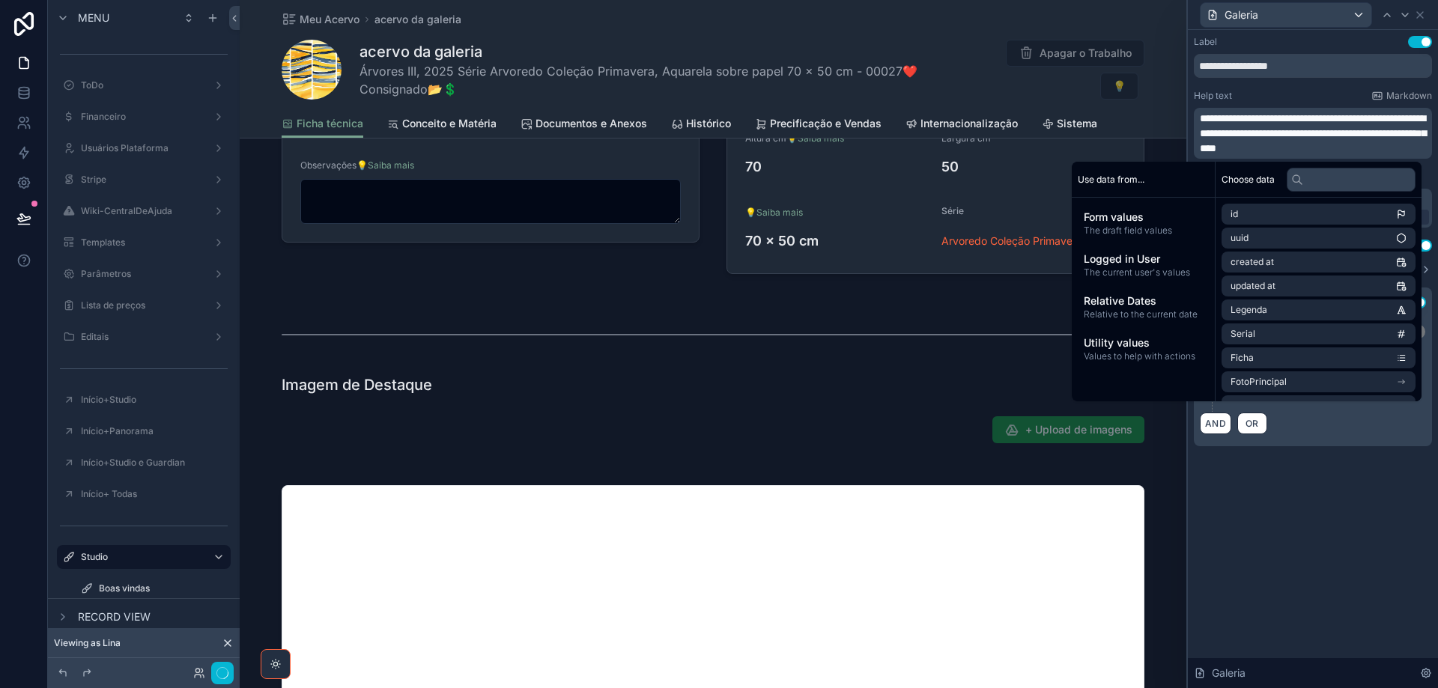
click at [1280, 547] on div "**********" at bounding box center [1313, 359] width 250 height 658
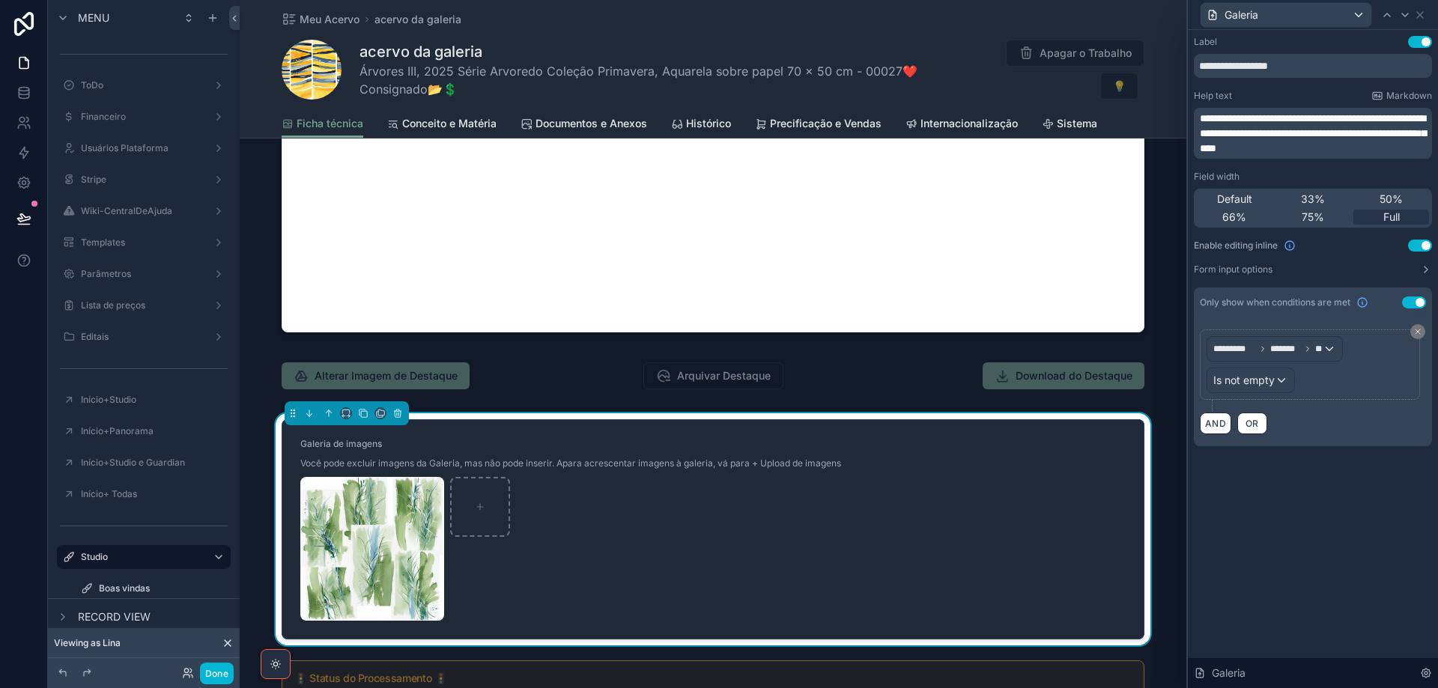
scroll to position [1573, 0]
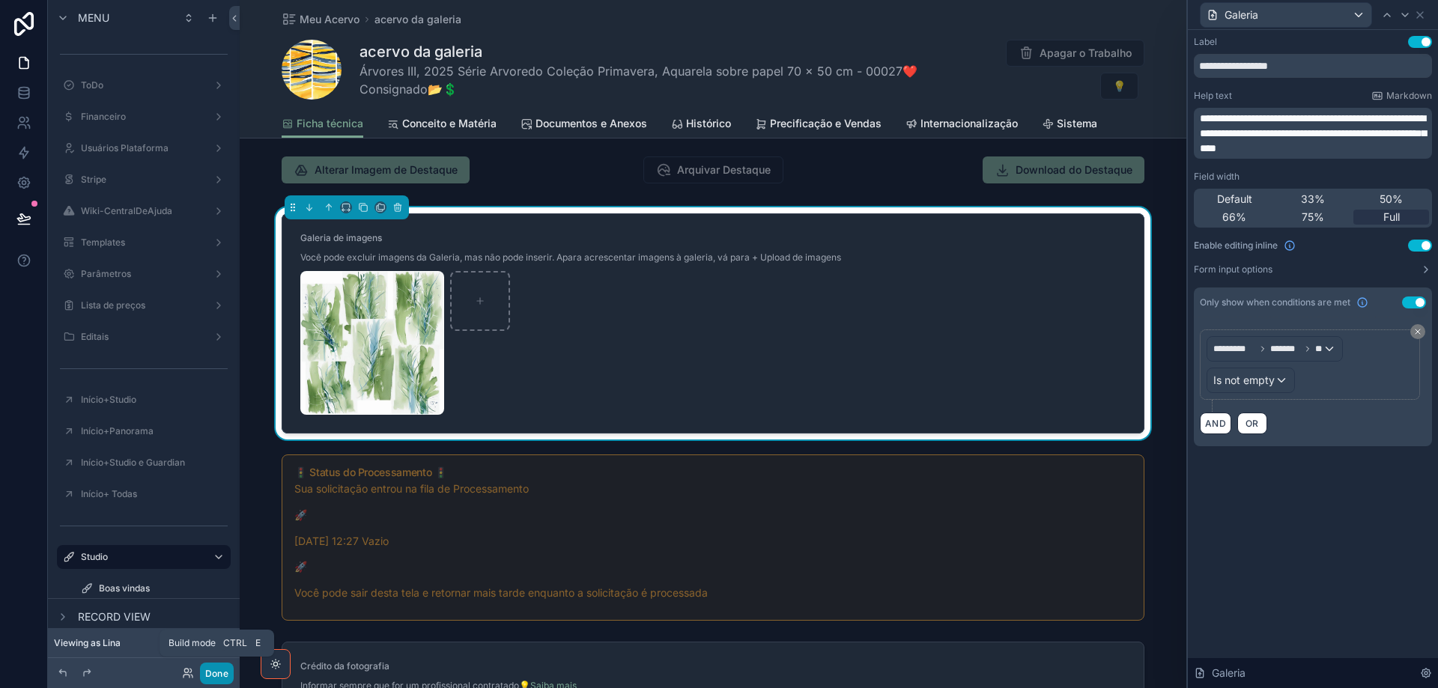
click at [222, 679] on button "Done" at bounding box center [217, 674] width 34 height 22
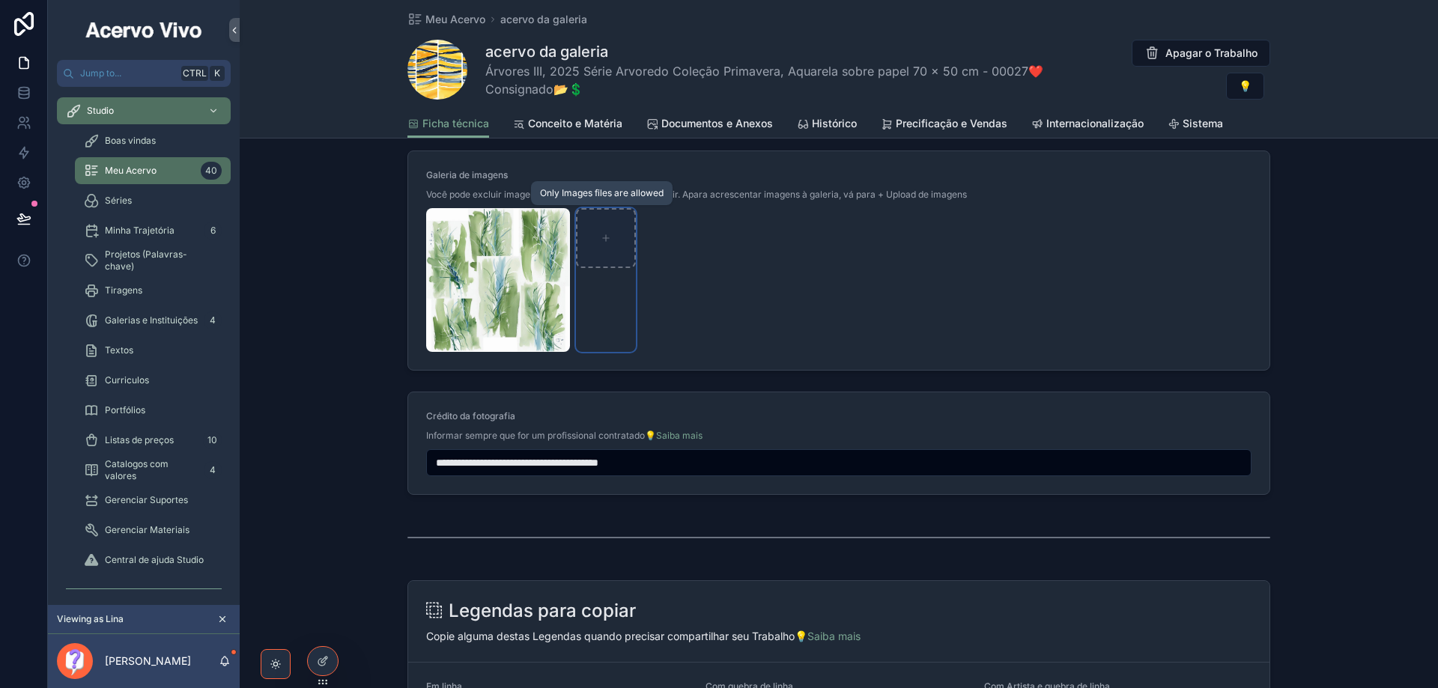
click at [604, 236] on icon "scrollable content" at bounding box center [606, 238] width 10 height 10
type input "**********"
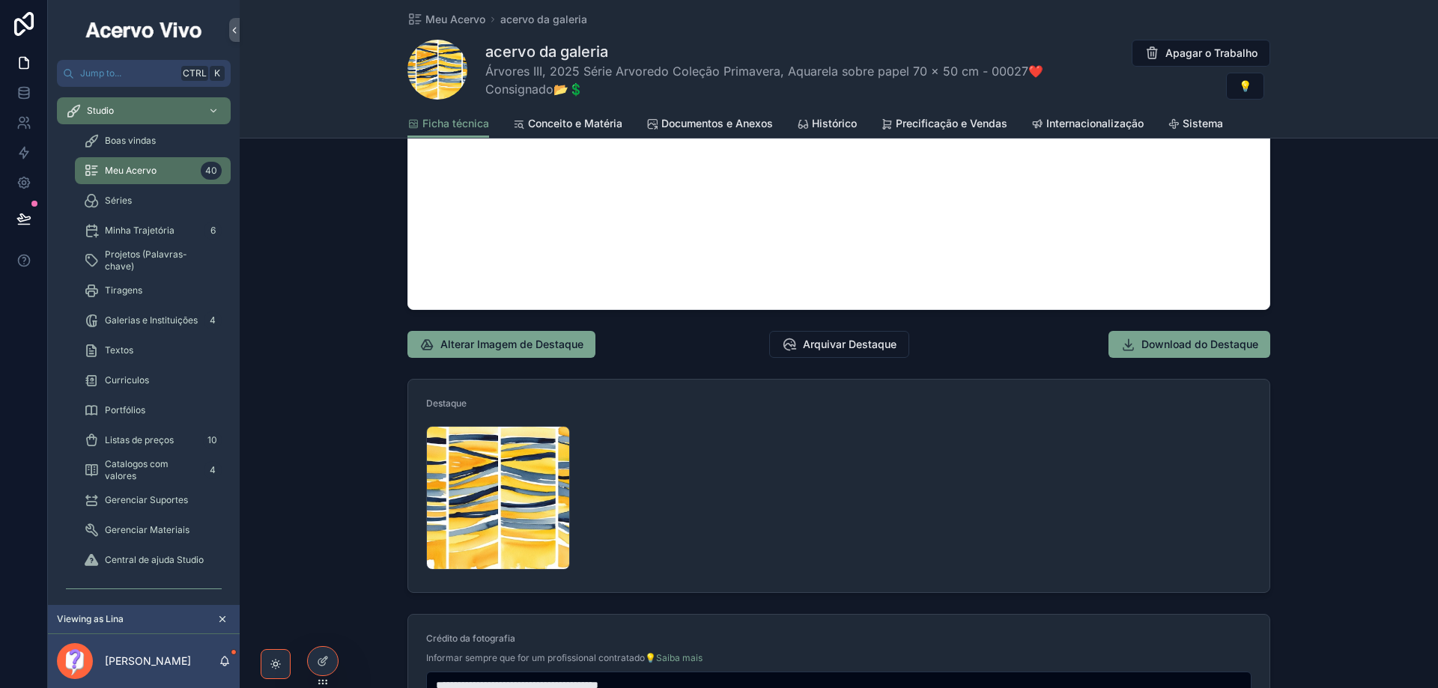
scroll to position [1348, 0]
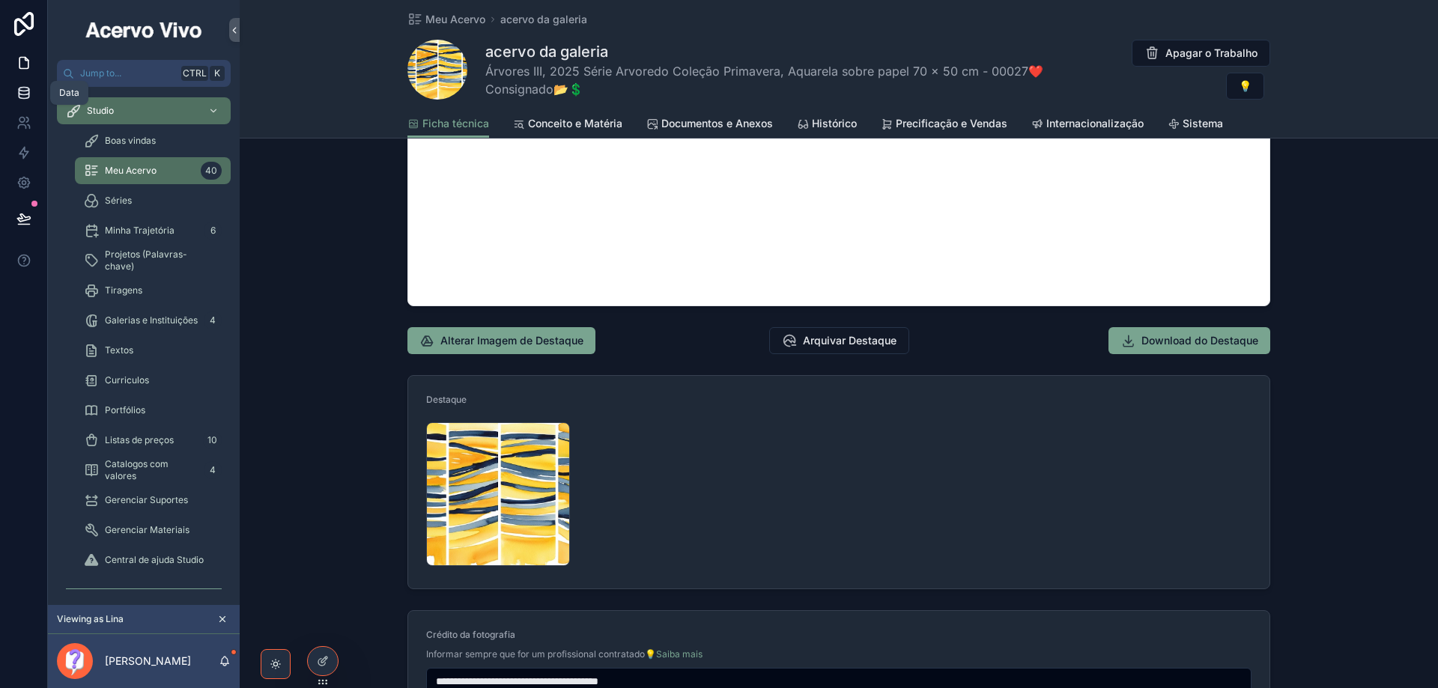
click at [24, 94] on icon at bounding box center [23, 92] width 15 height 15
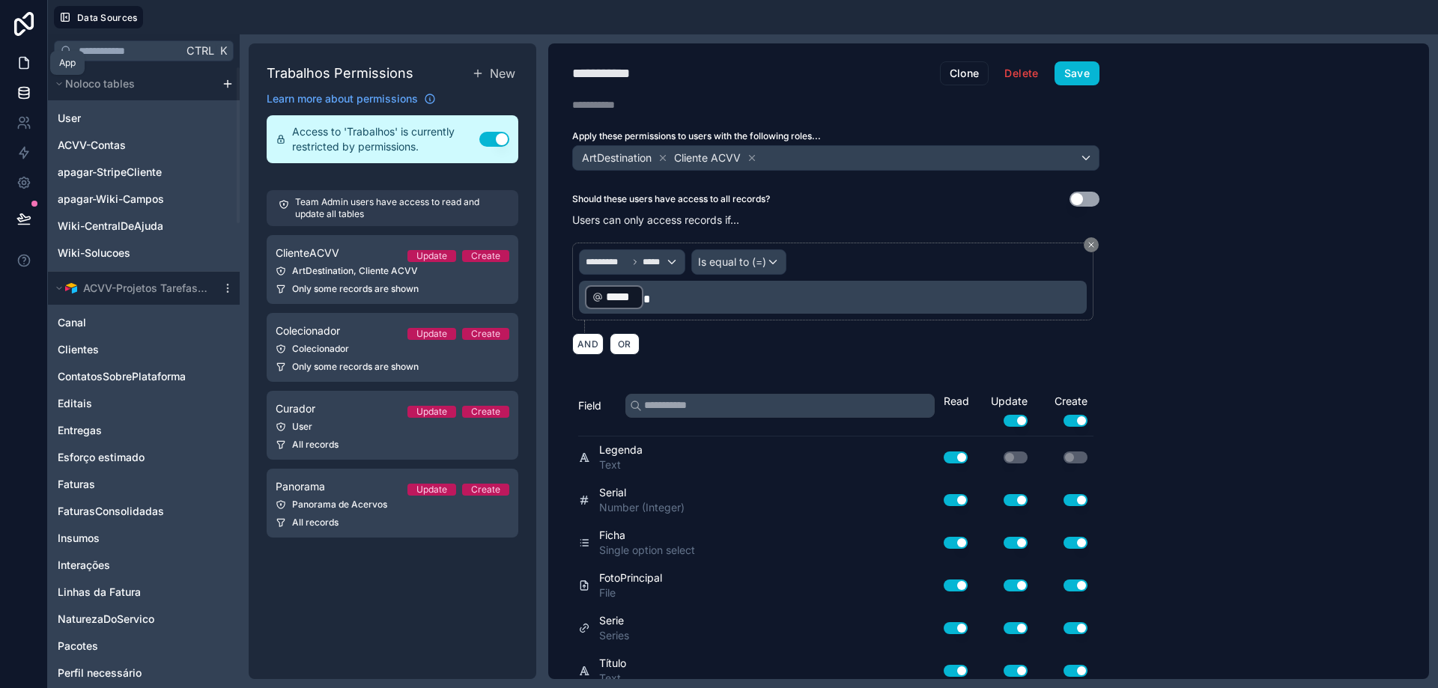
click at [24, 72] on link at bounding box center [23, 63] width 47 height 30
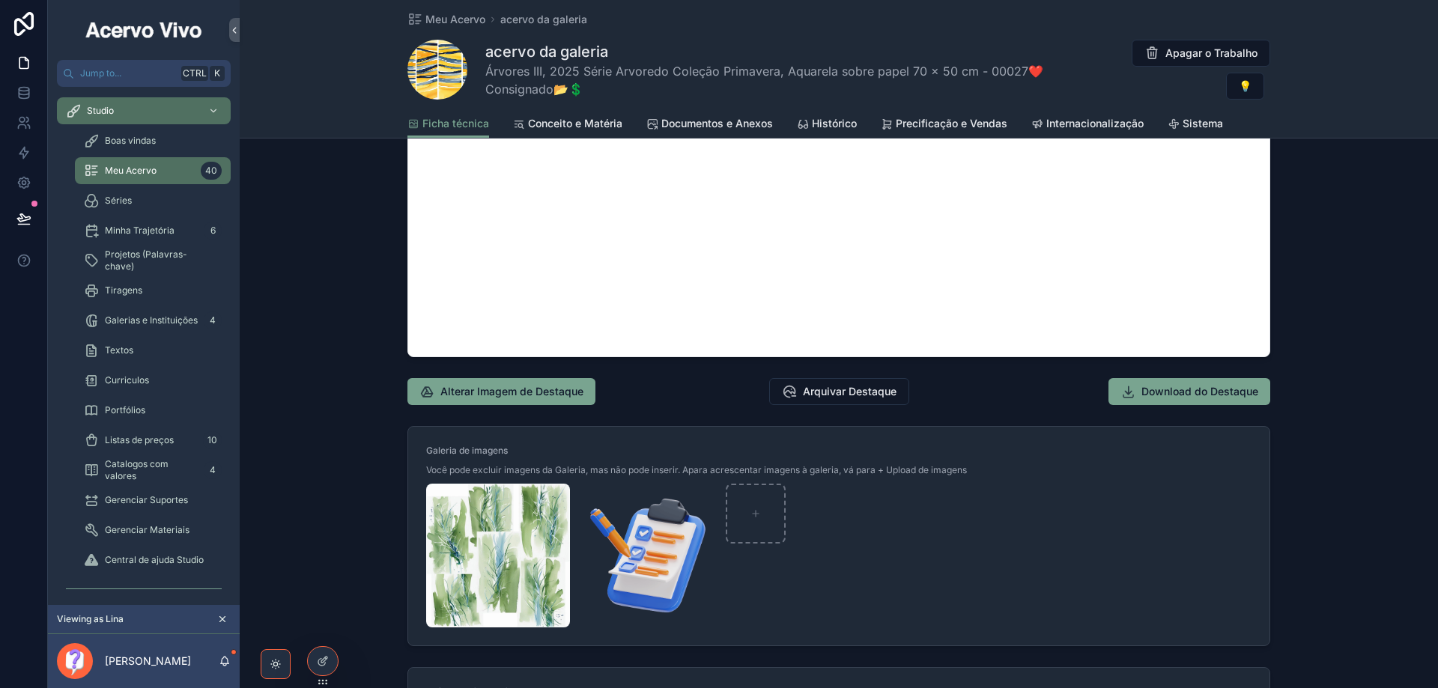
scroll to position [1348, 0]
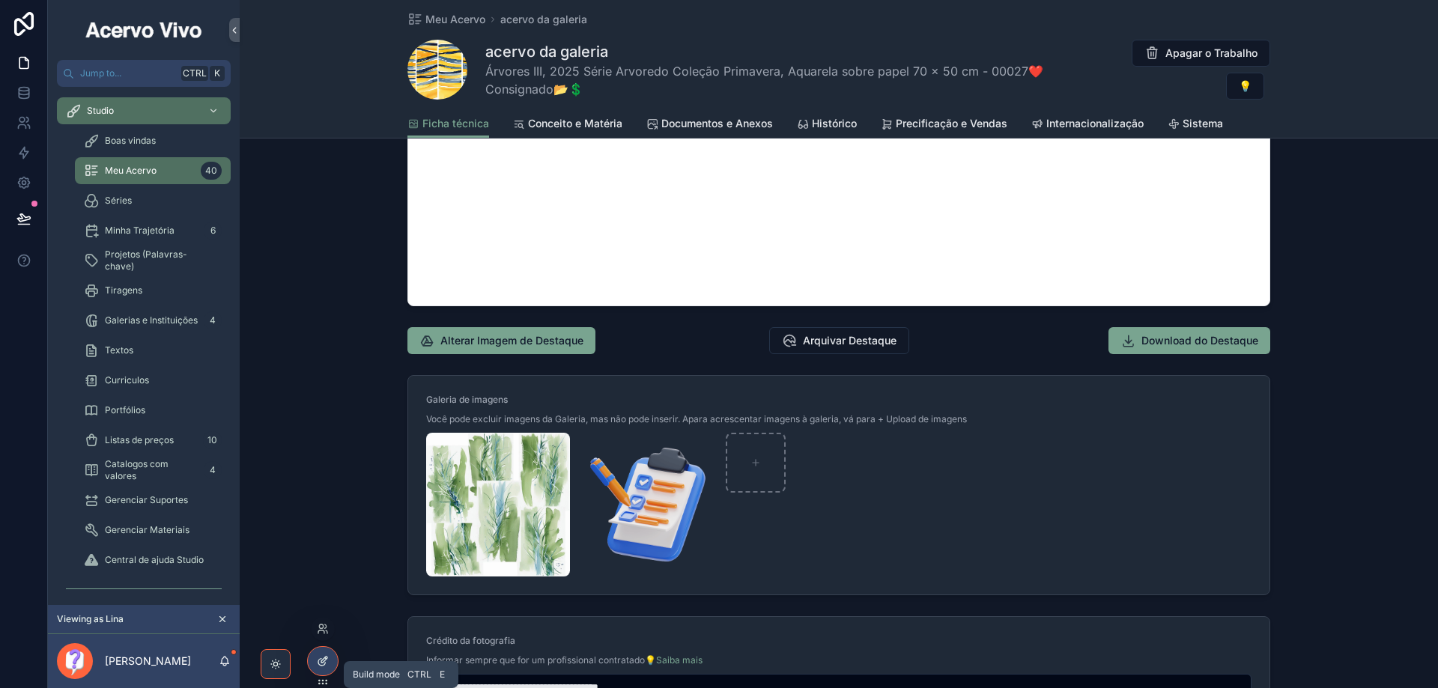
click at [330, 663] on div at bounding box center [323, 661] width 30 height 28
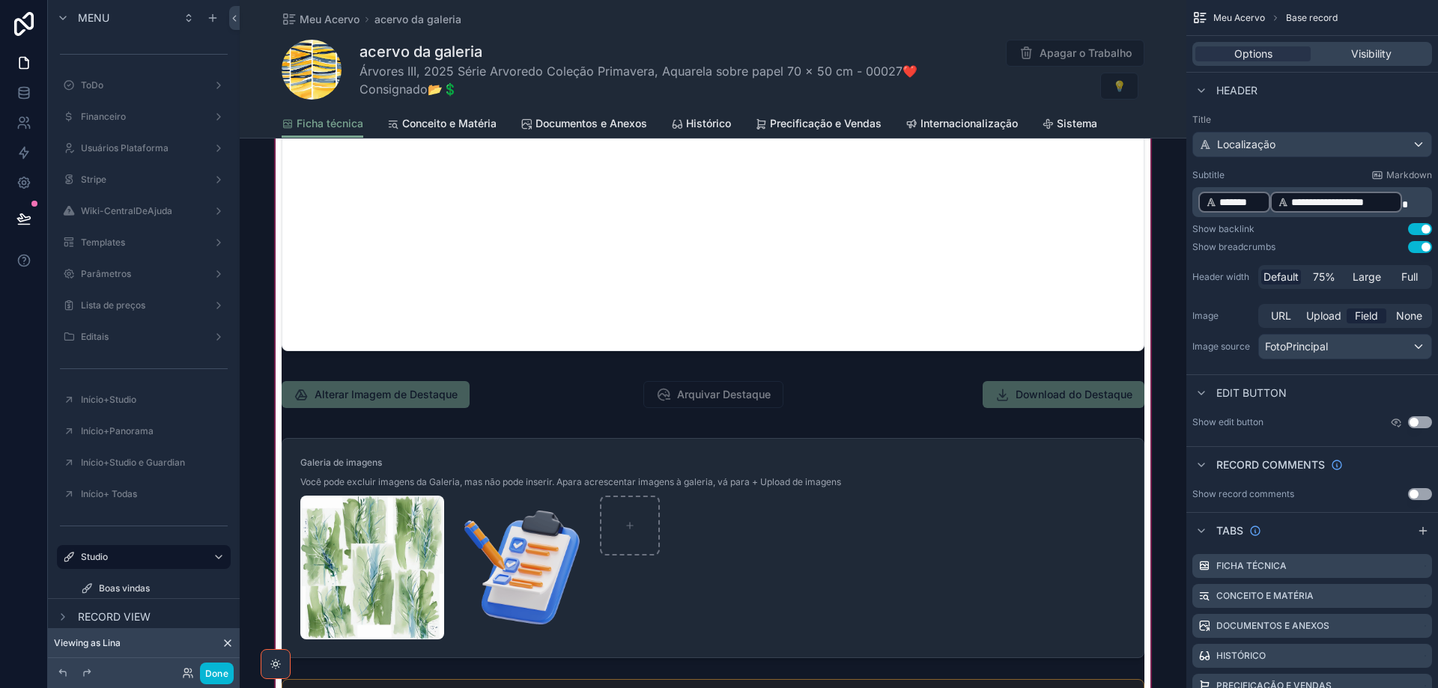
click at [1087, 515] on div "scrollable content" at bounding box center [713, 315] width 947 height 1339
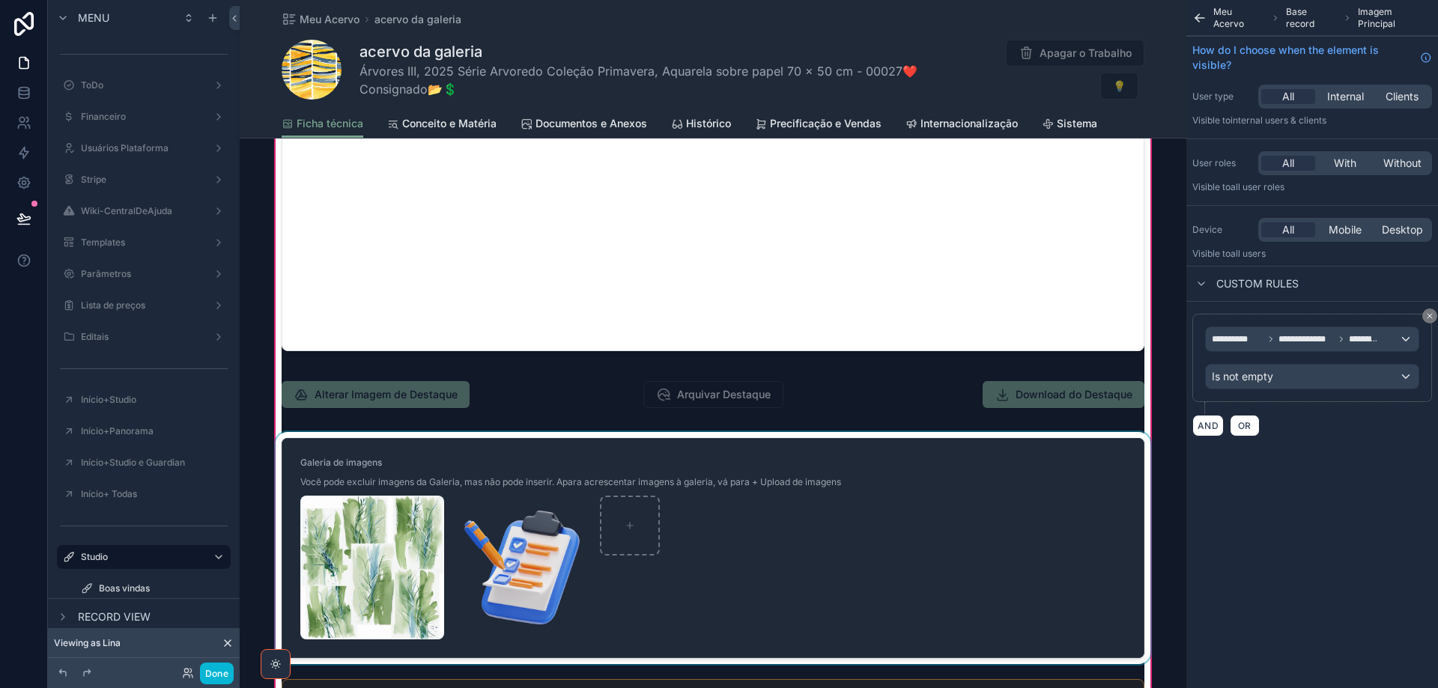
click at [1030, 484] on div "scrollable content" at bounding box center [713, 548] width 881 height 232
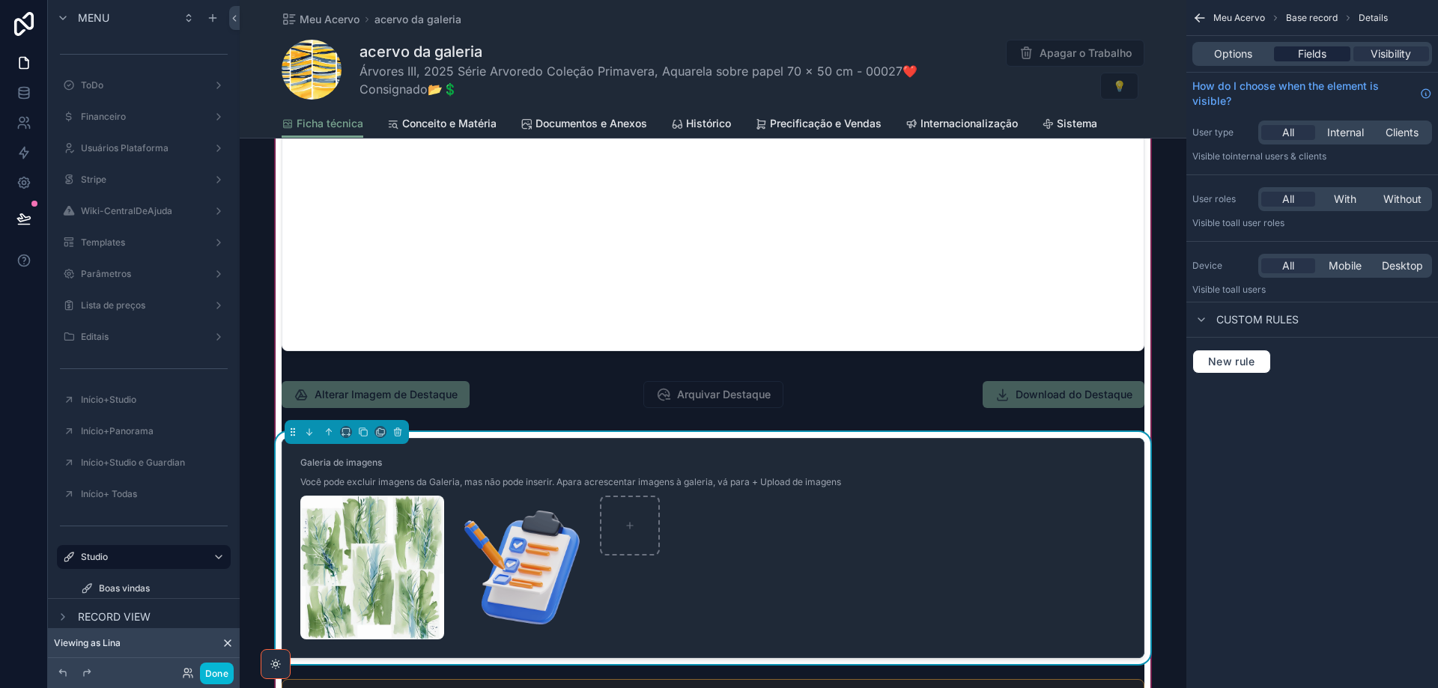
click at [1307, 55] on span "Fields" at bounding box center [1312, 53] width 28 height 15
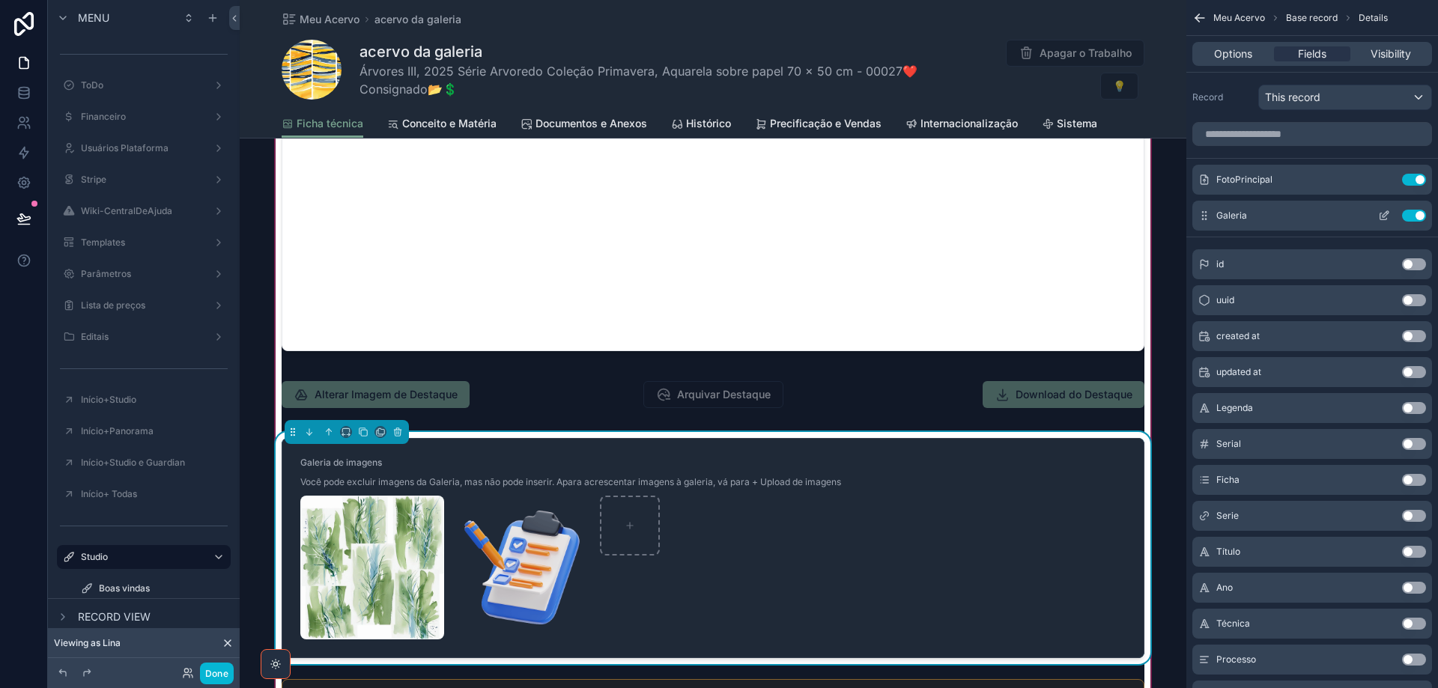
click at [1384, 216] on icon "scrollable content" at bounding box center [1384, 216] width 12 height 12
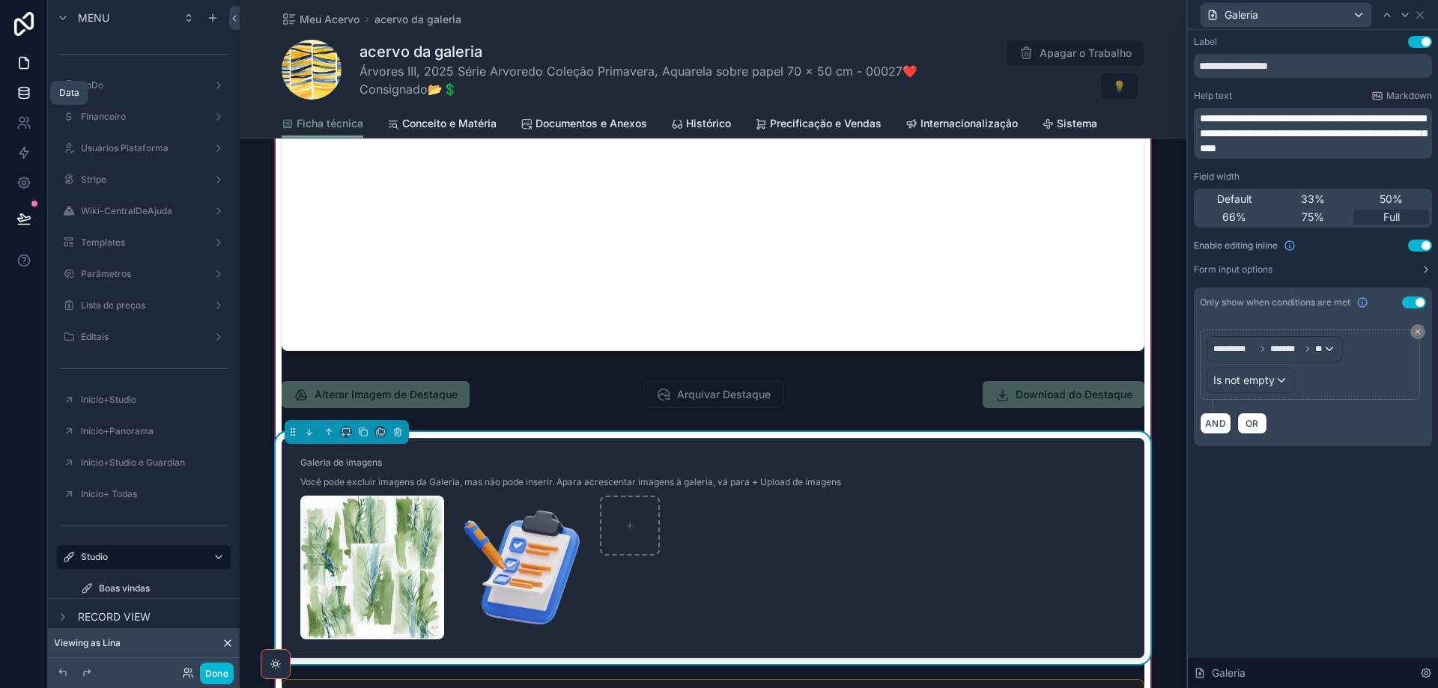
click at [27, 85] on link at bounding box center [23, 93] width 47 height 30
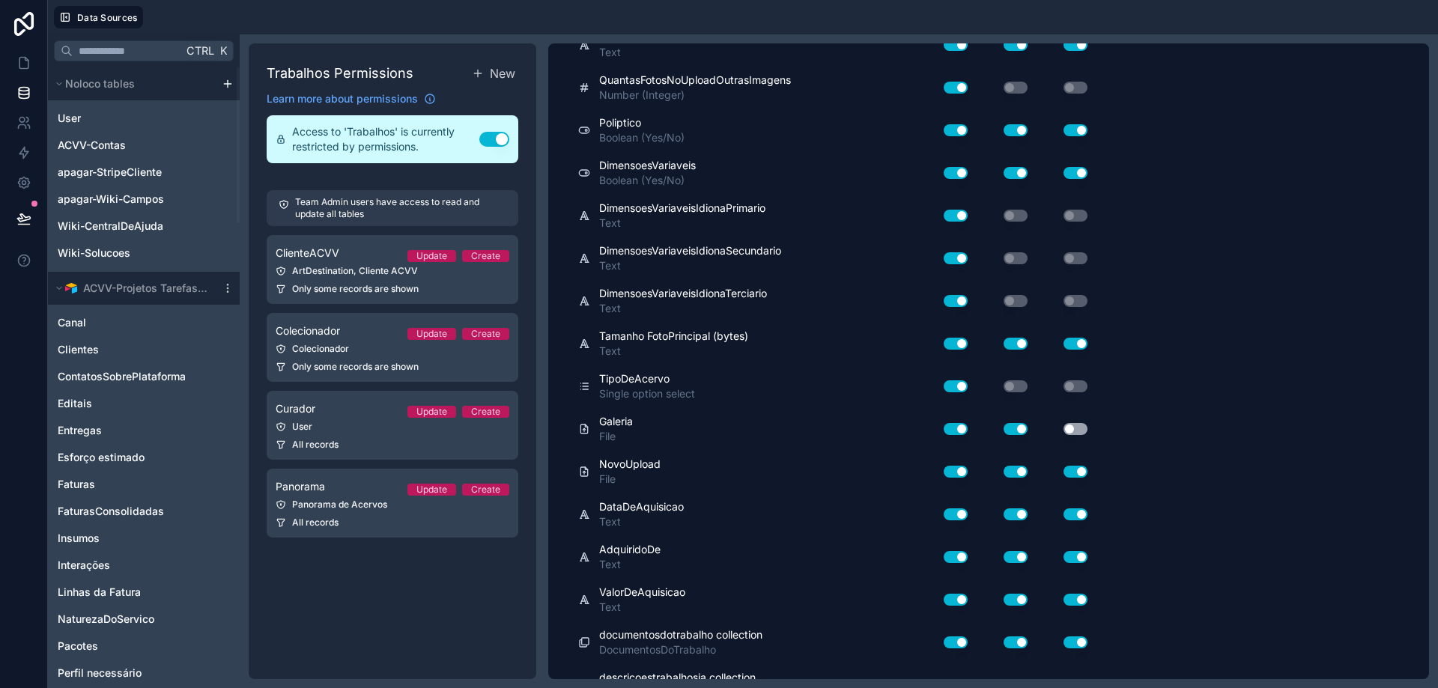
scroll to position [8567, 0]
click at [1016, 431] on button "Use setting" at bounding box center [1016, 430] width 24 height 12
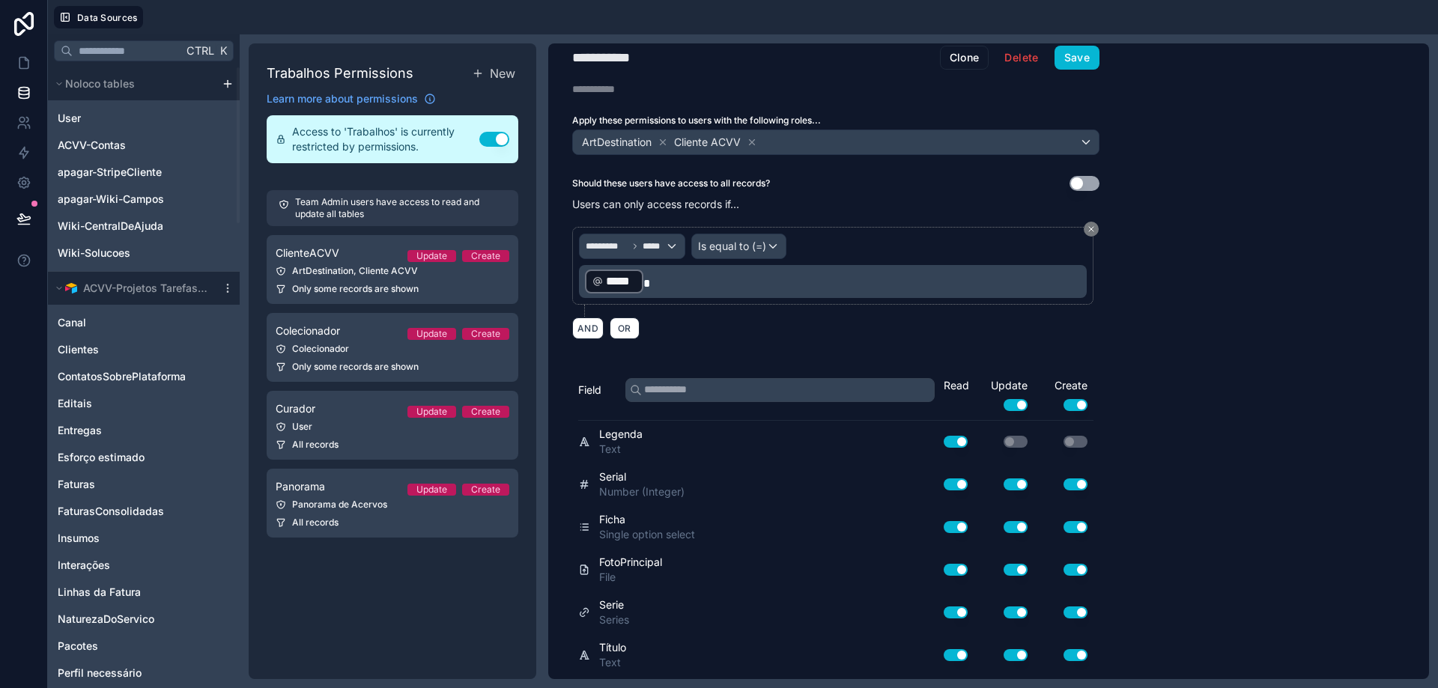
scroll to position [0, 0]
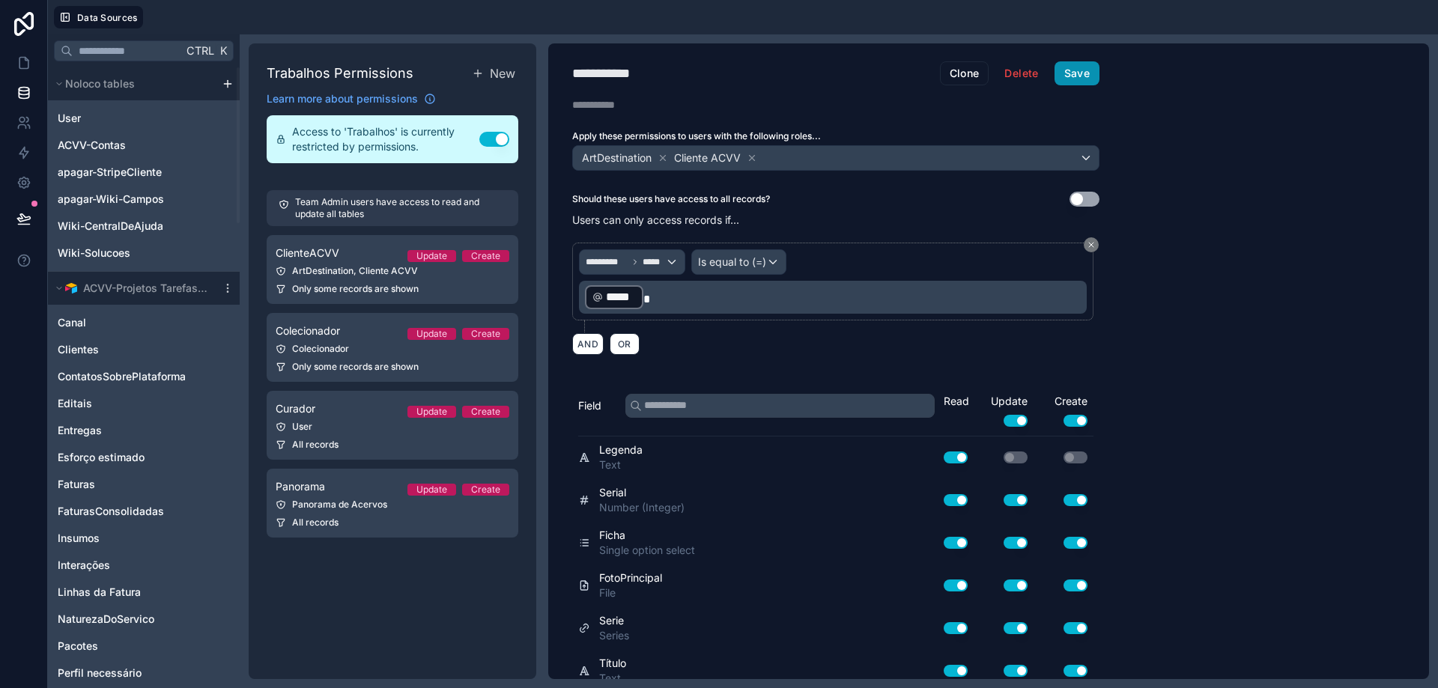
click at [1082, 73] on button "Save" at bounding box center [1077, 73] width 45 height 24
click at [19, 68] on icon at bounding box center [23, 63] width 9 height 11
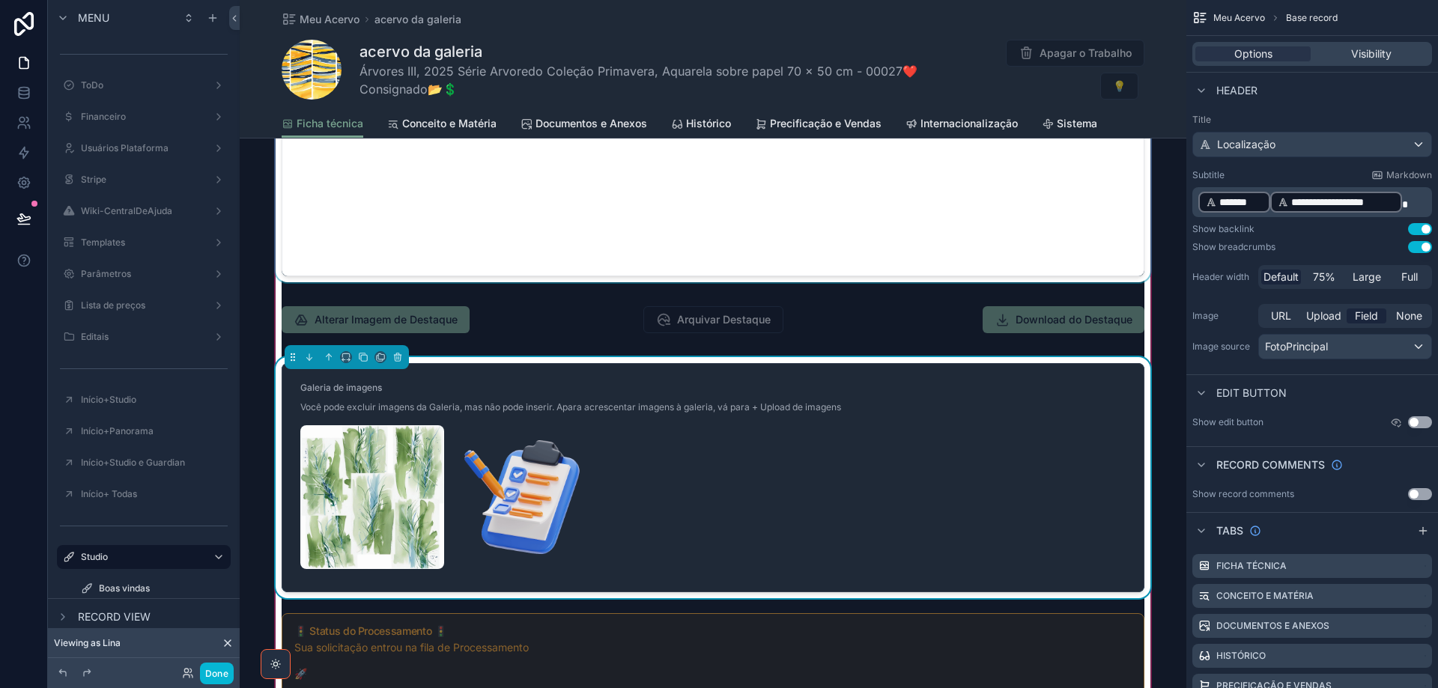
scroll to position [1648, 0]
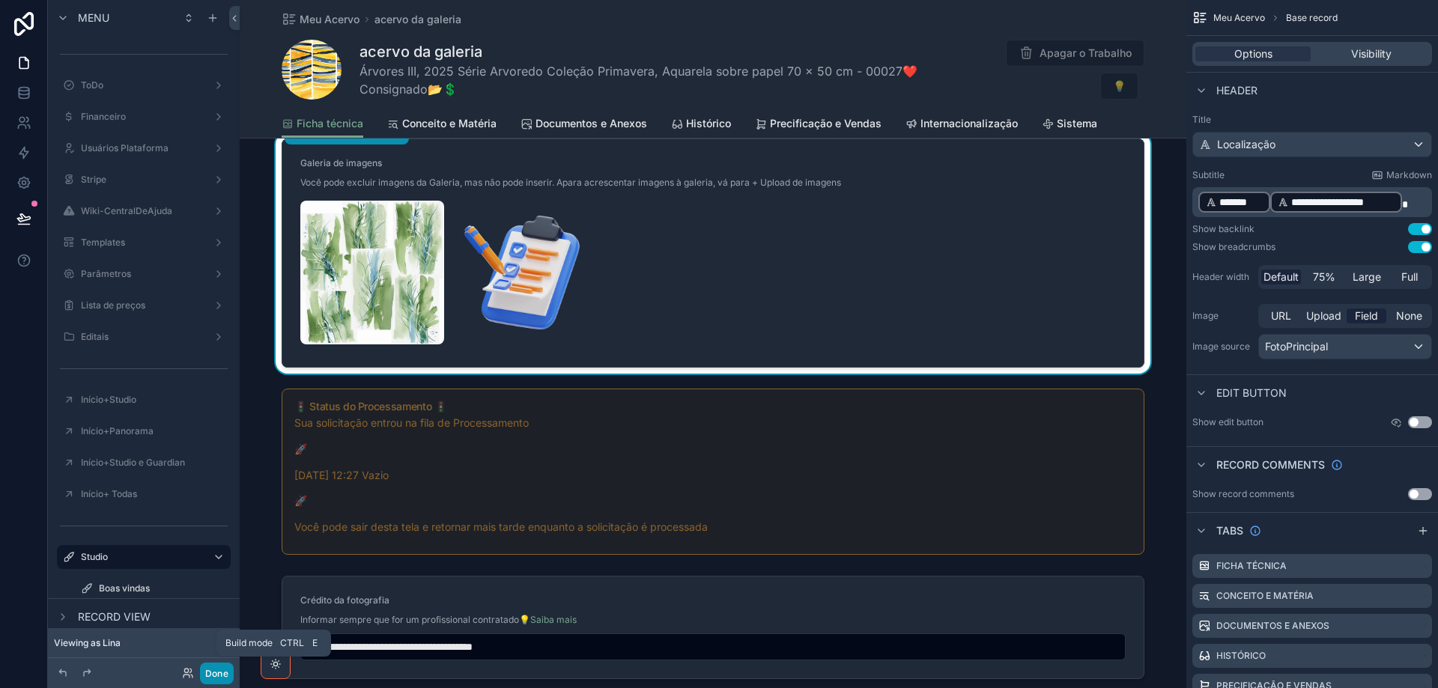
click at [213, 676] on button "Done" at bounding box center [217, 674] width 34 height 22
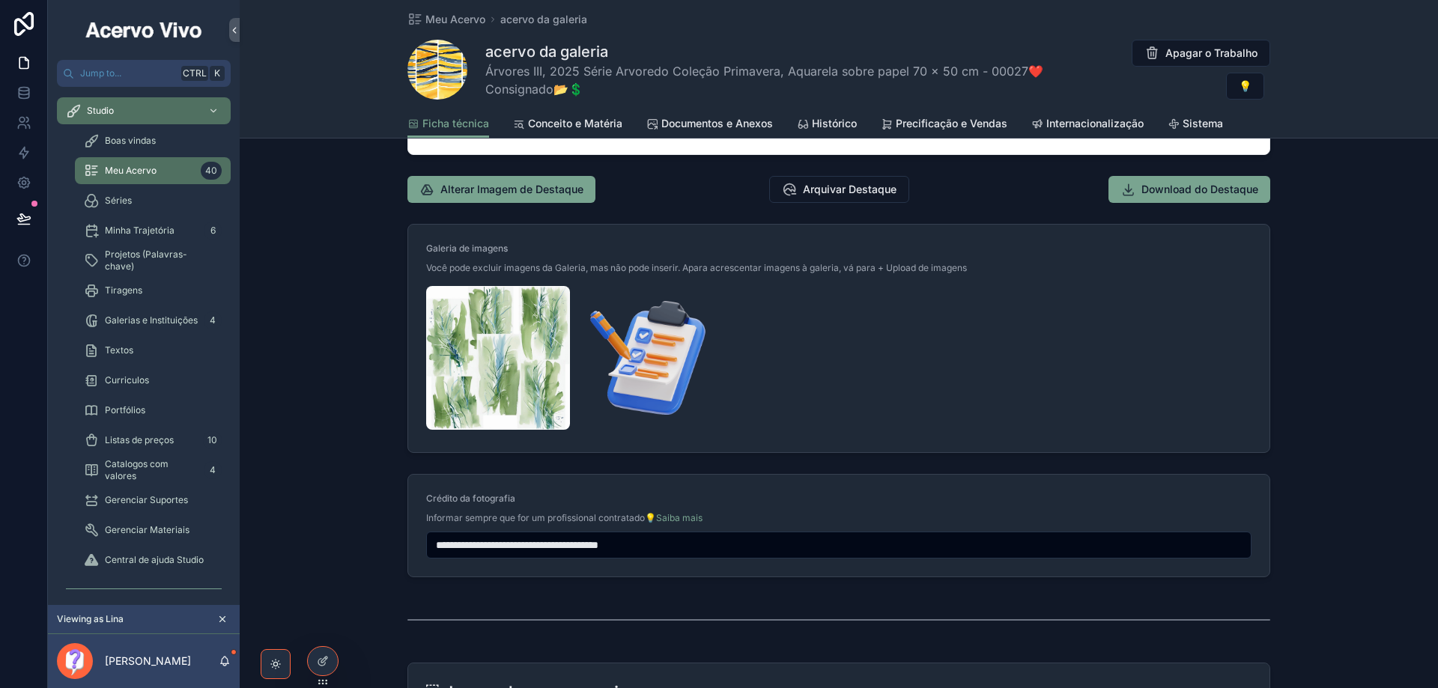
scroll to position [1498, 0]
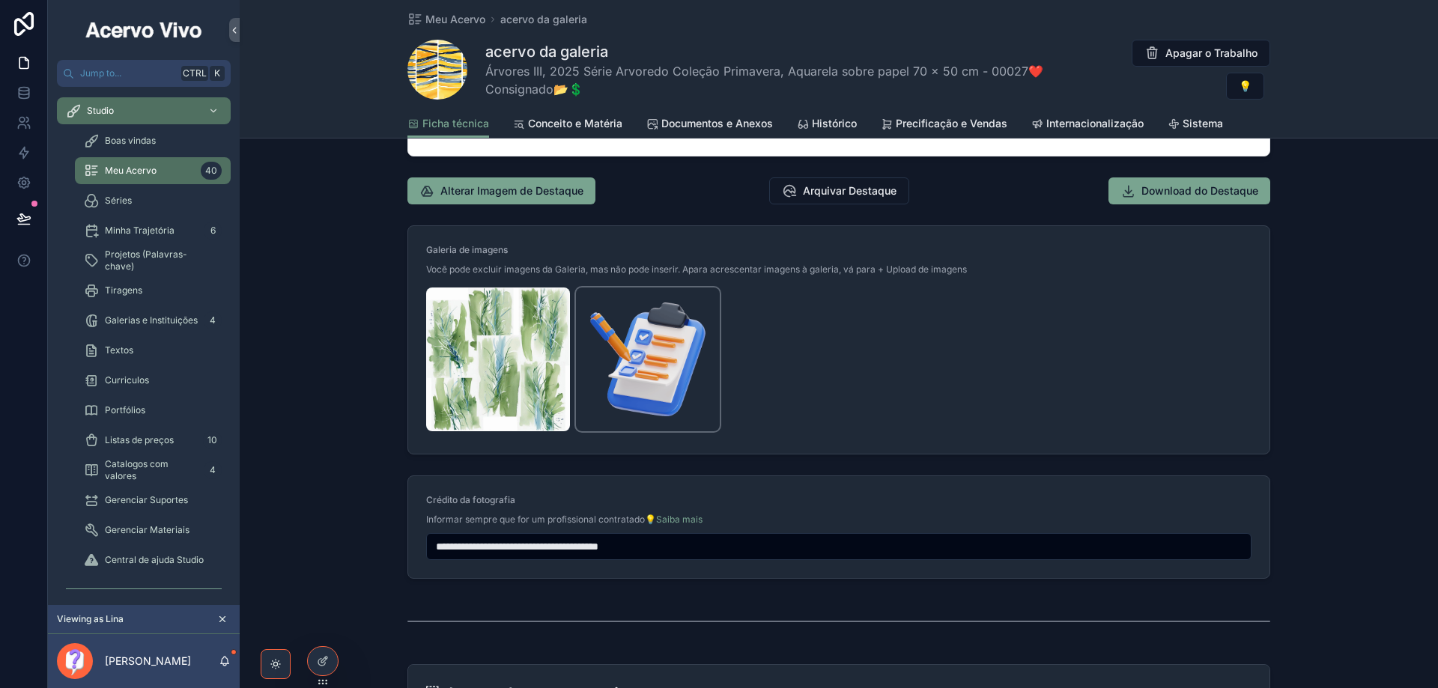
click at [652, 371] on img "scrollable content" at bounding box center [648, 360] width 144 height 144
